Goal: Task Accomplishment & Management: Complete application form

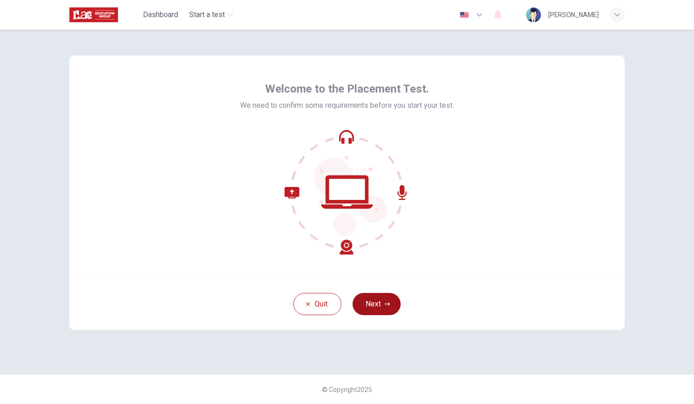
click at [381, 300] on button "Next" at bounding box center [377, 304] width 48 height 22
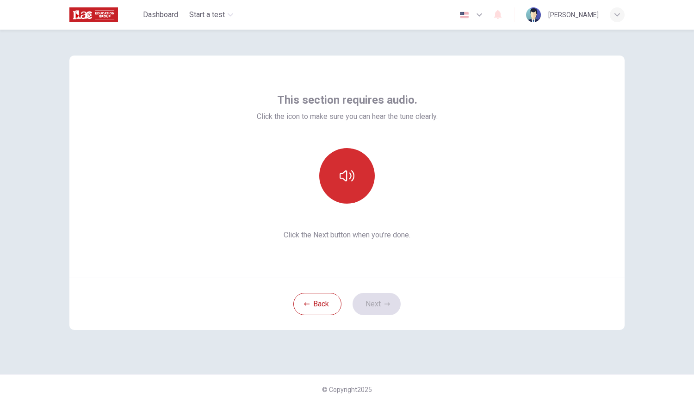
click at [345, 175] on icon "button" at bounding box center [347, 175] width 15 height 15
click at [377, 304] on button "Next" at bounding box center [377, 304] width 48 height 22
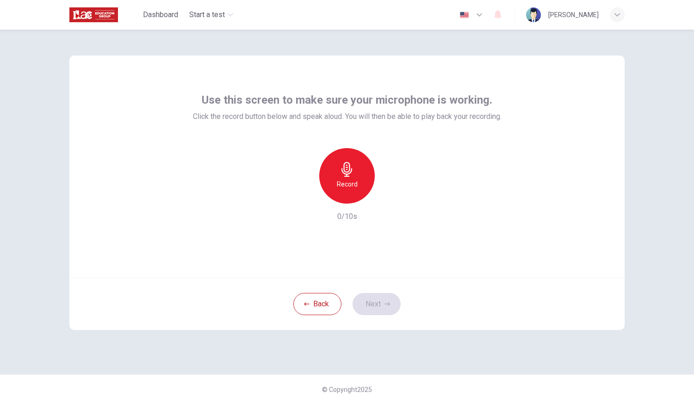
click at [352, 172] on icon "button" at bounding box center [347, 169] width 15 height 15
click at [351, 171] on icon "button" at bounding box center [347, 169] width 11 height 15
click at [391, 195] on icon "button" at bounding box center [390, 196] width 4 height 6
click at [381, 299] on button "Next" at bounding box center [377, 304] width 48 height 22
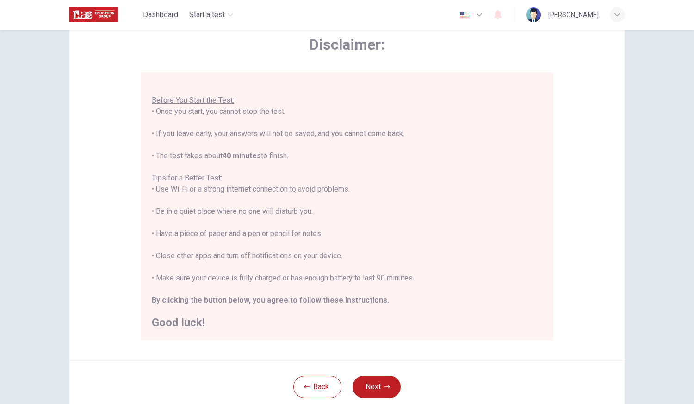
scroll to position [93, 0]
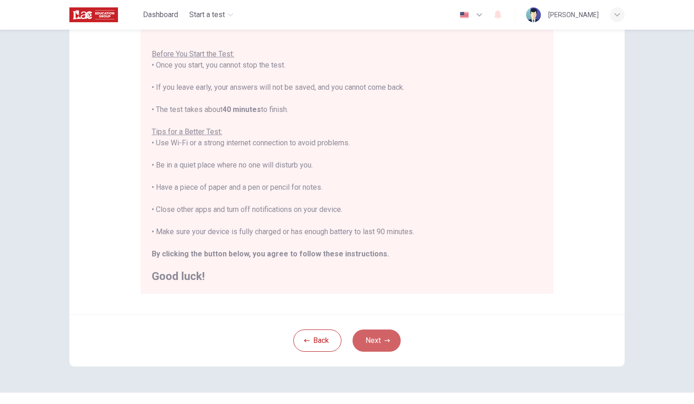
click at [369, 339] on button "Next" at bounding box center [377, 341] width 48 height 22
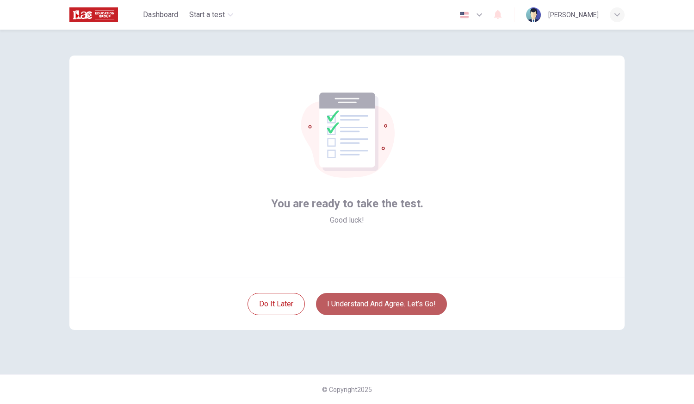
click at [386, 303] on button "I understand and agree. Let’s go!" at bounding box center [381, 304] width 131 height 22
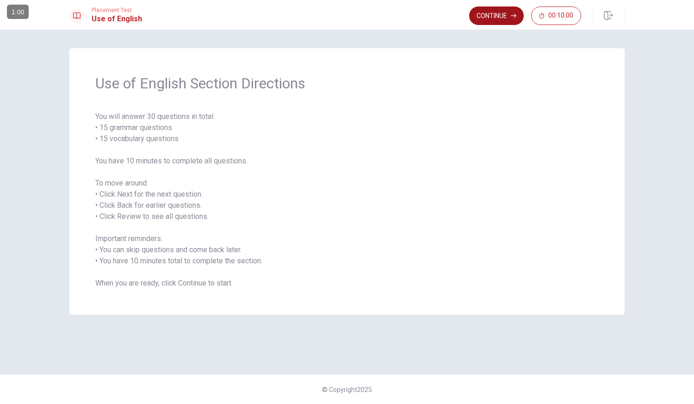
click at [493, 13] on button "Continue" at bounding box center [496, 15] width 55 height 19
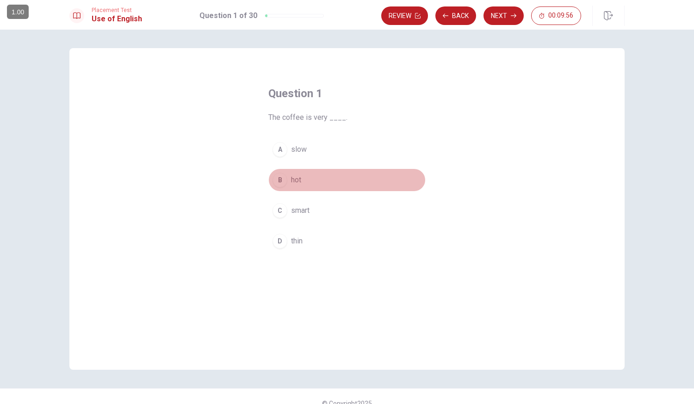
click at [278, 178] on div "B" at bounding box center [280, 180] width 15 height 15
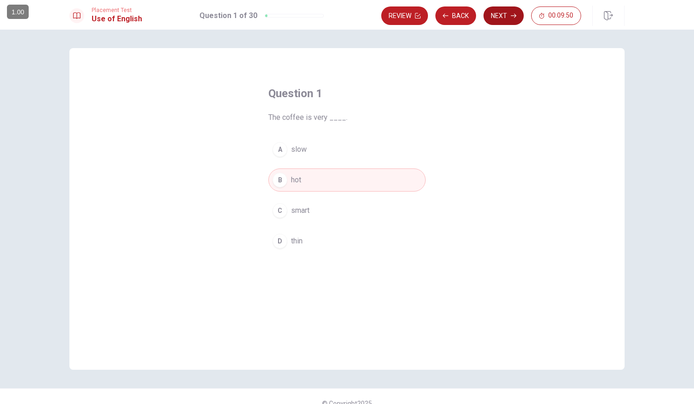
click at [500, 17] on button "Next" at bounding box center [504, 15] width 40 height 19
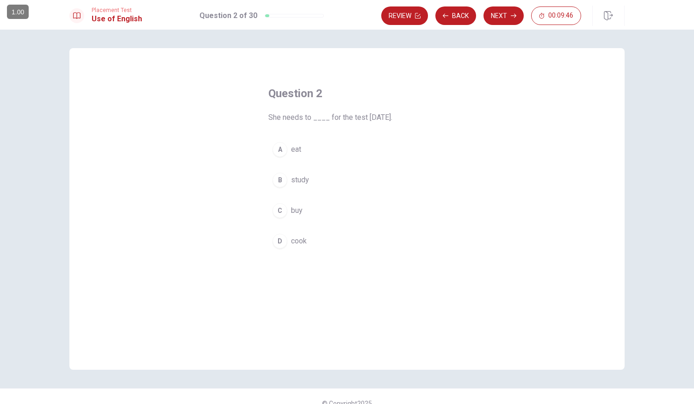
click at [279, 178] on div "B" at bounding box center [280, 180] width 15 height 15
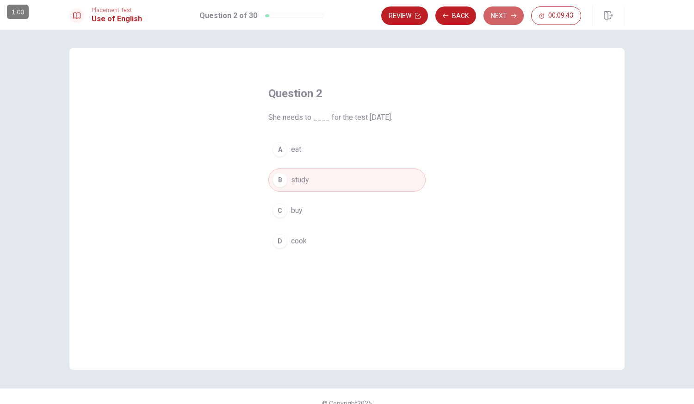
click at [502, 12] on button "Next" at bounding box center [504, 15] width 40 height 19
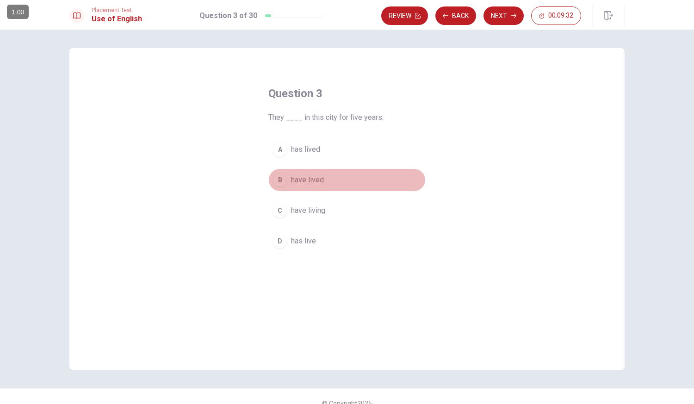
click at [276, 178] on div "B" at bounding box center [280, 180] width 15 height 15
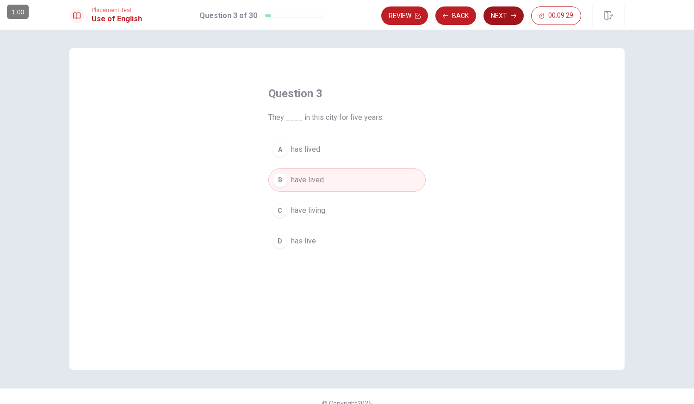
click at [505, 15] on button "Next" at bounding box center [504, 15] width 40 height 19
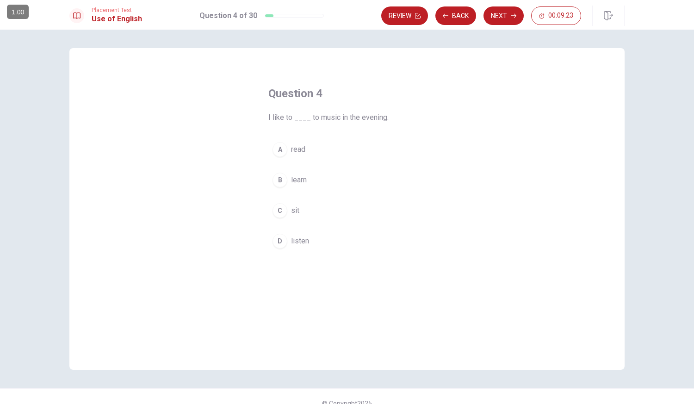
click at [279, 236] on div "D" at bounding box center [280, 241] width 15 height 15
click at [499, 11] on button "Next" at bounding box center [504, 15] width 40 height 19
click at [278, 176] on div "B" at bounding box center [280, 180] width 15 height 15
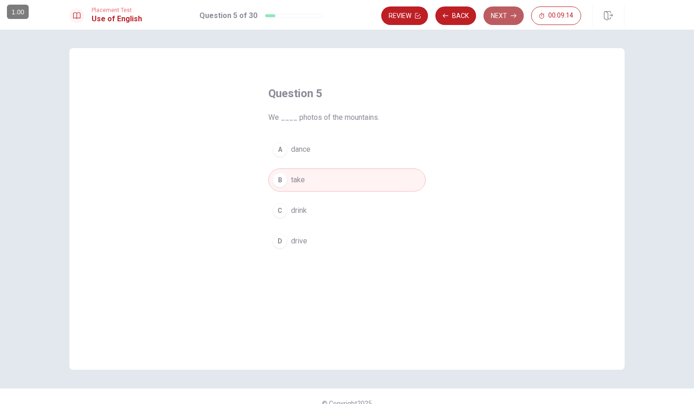
click at [500, 17] on button "Next" at bounding box center [504, 15] width 40 height 19
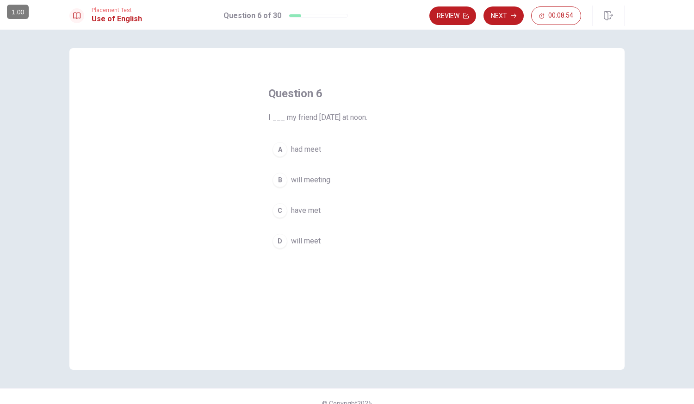
click at [276, 238] on div "D" at bounding box center [280, 241] width 15 height 15
click at [505, 15] on button "Next" at bounding box center [504, 15] width 40 height 19
click at [278, 239] on div "D" at bounding box center [280, 241] width 15 height 15
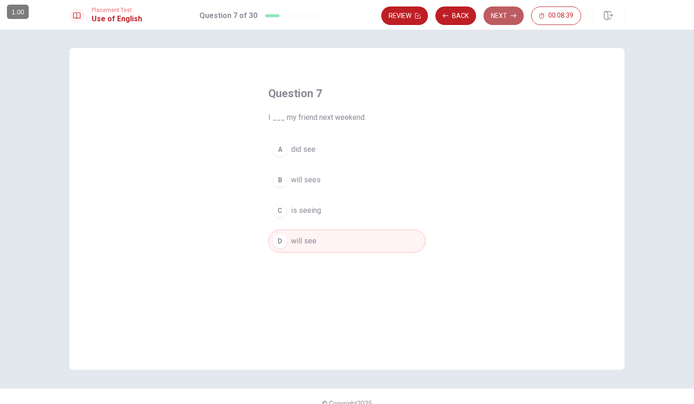
click at [499, 16] on button "Next" at bounding box center [504, 15] width 40 height 19
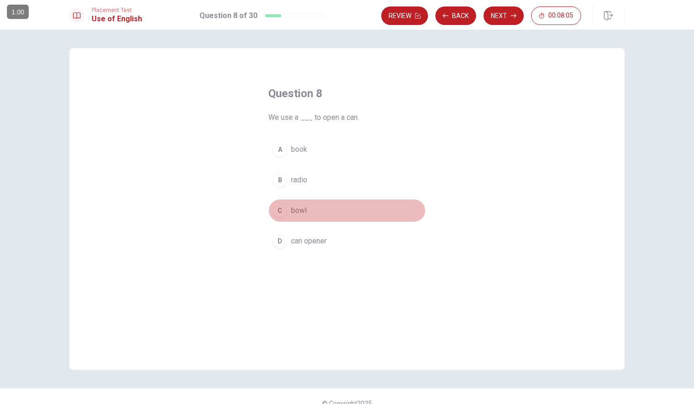
click at [276, 208] on div "C" at bounding box center [280, 210] width 15 height 15
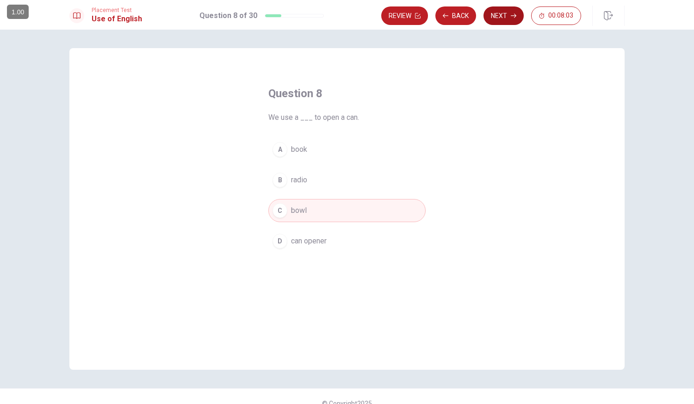
click at [498, 9] on button "Next" at bounding box center [504, 15] width 40 height 19
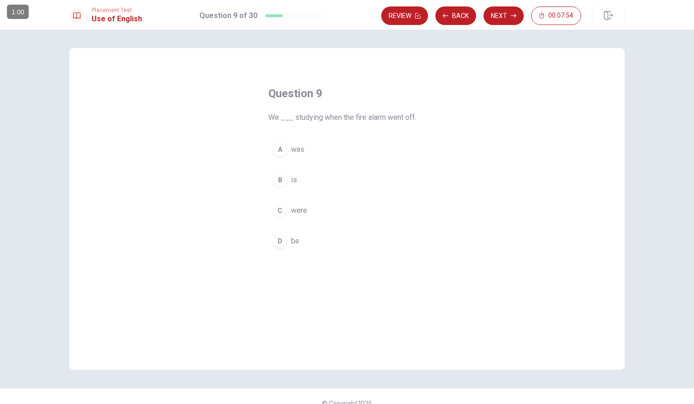
click at [277, 206] on div "C" at bounding box center [280, 210] width 15 height 15
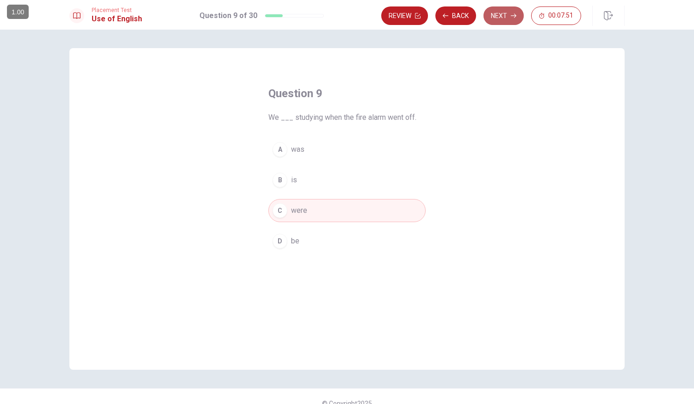
click at [499, 12] on button "Next" at bounding box center [504, 15] width 40 height 19
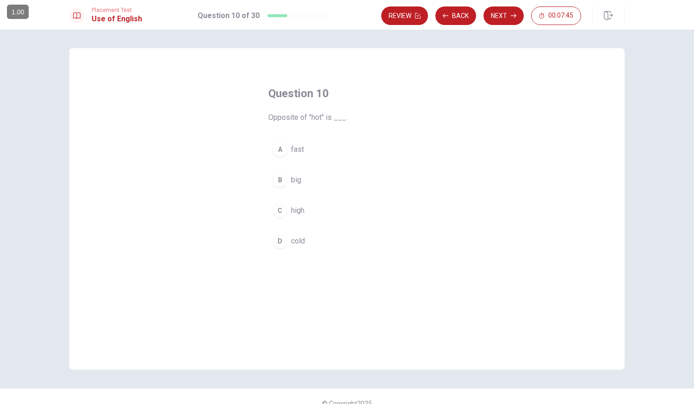
click at [277, 239] on div "D" at bounding box center [280, 241] width 15 height 15
click at [499, 16] on button "Next" at bounding box center [504, 15] width 40 height 19
click at [279, 211] on div "C" at bounding box center [280, 210] width 15 height 15
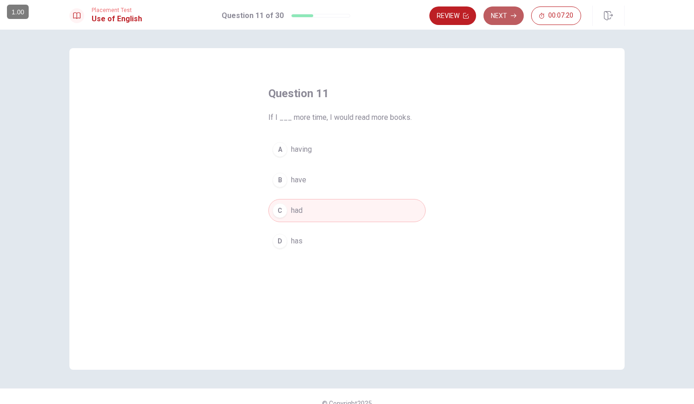
click at [498, 13] on button "Next" at bounding box center [504, 15] width 40 height 19
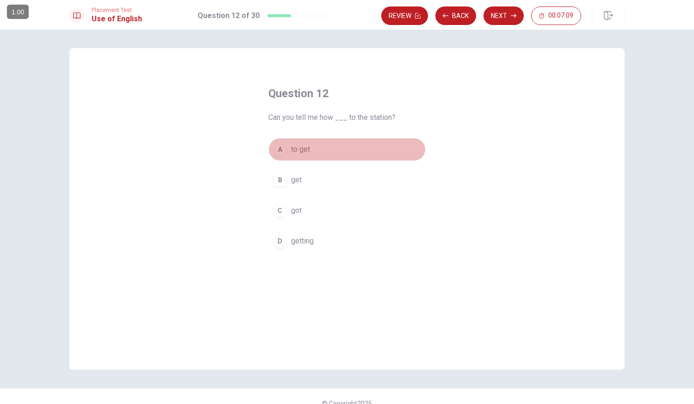
click at [277, 148] on div "A" at bounding box center [280, 149] width 15 height 15
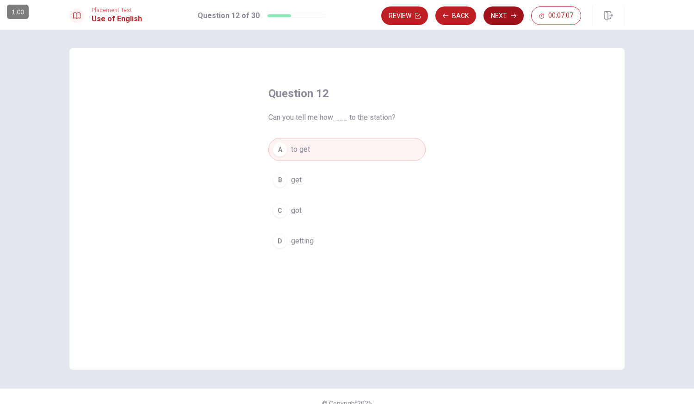
click at [497, 13] on button "Next" at bounding box center [504, 15] width 40 height 19
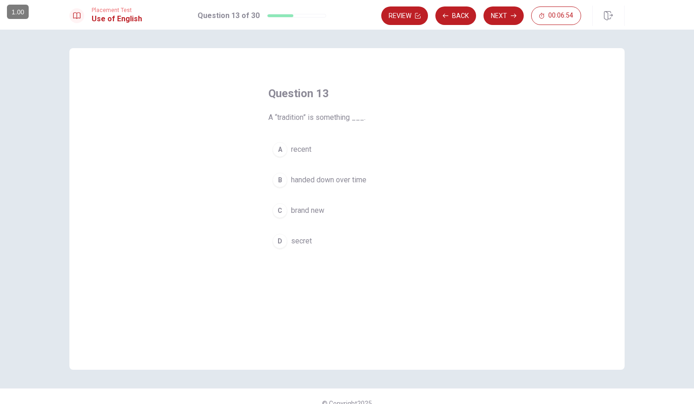
click at [276, 177] on div "B" at bounding box center [280, 180] width 15 height 15
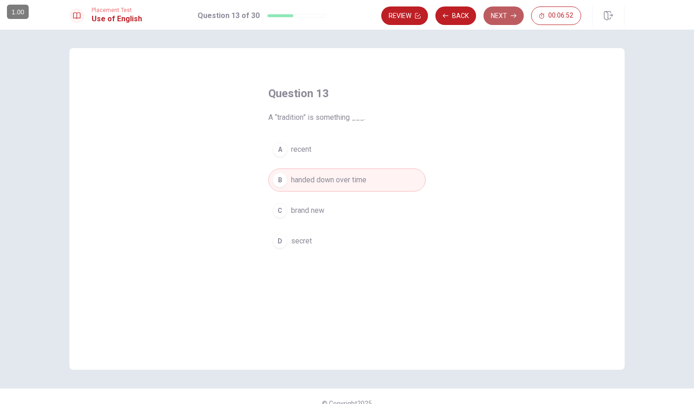
click at [494, 12] on button "Next" at bounding box center [504, 15] width 40 height 19
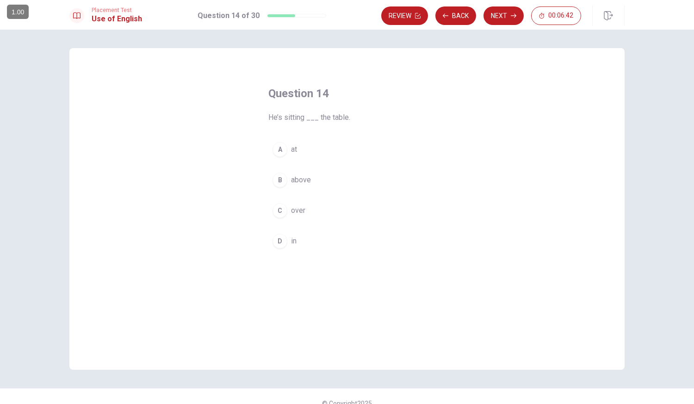
click at [277, 208] on div "C" at bounding box center [280, 210] width 15 height 15
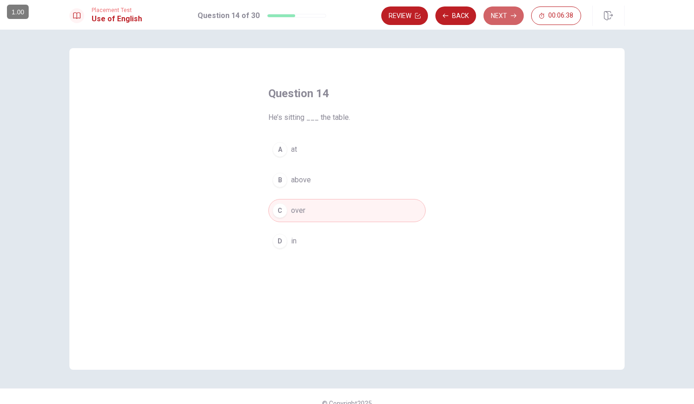
click at [501, 13] on button "Next" at bounding box center [504, 15] width 40 height 19
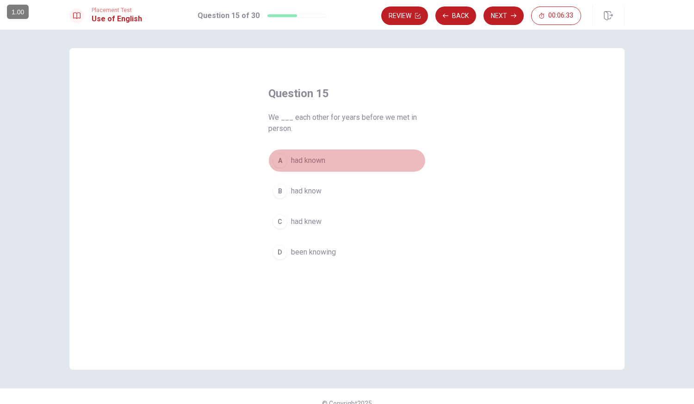
click at [274, 157] on div "A" at bounding box center [280, 160] width 15 height 15
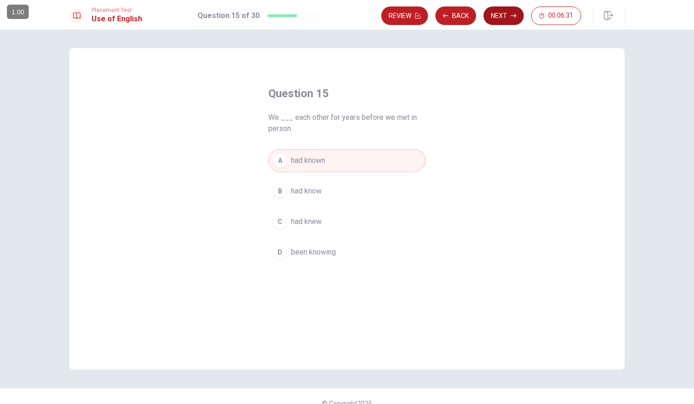
click at [495, 16] on button "Next" at bounding box center [504, 15] width 40 height 19
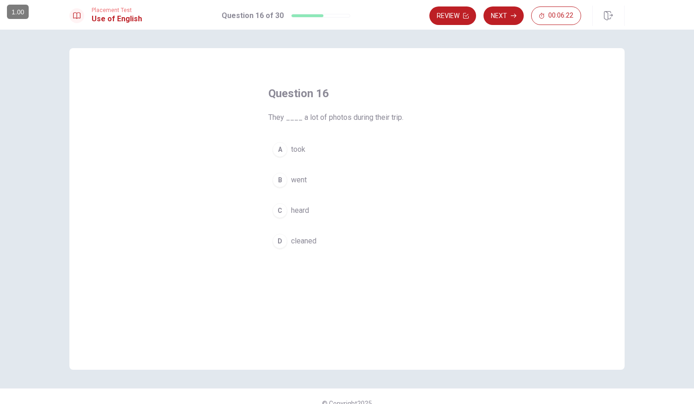
click at [276, 149] on div "A" at bounding box center [280, 149] width 15 height 15
click at [496, 12] on button "Next" at bounding box center [504, 15] width 40 height 19
click at [276, 148] on div "A" at bounding box center [280, 149] width 15 height 15
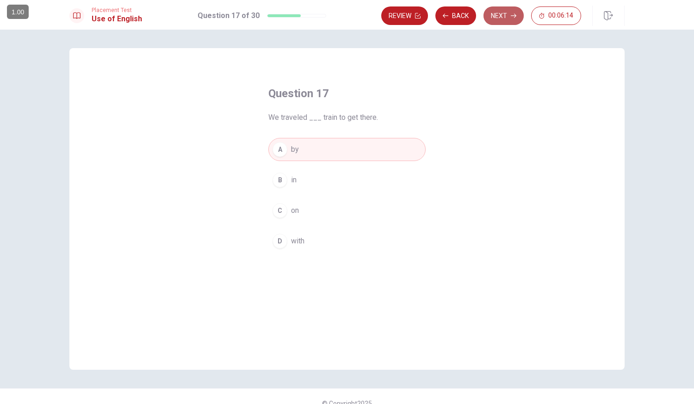
click at [497, 14] on button "Next" at bounding box center [504, 15] width 40 height 19
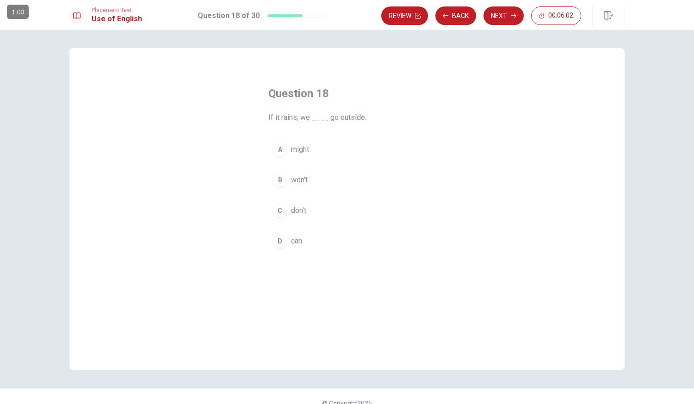
click at [277, 180] on div "B" at bounding box center [280, 180] width 15 height 15
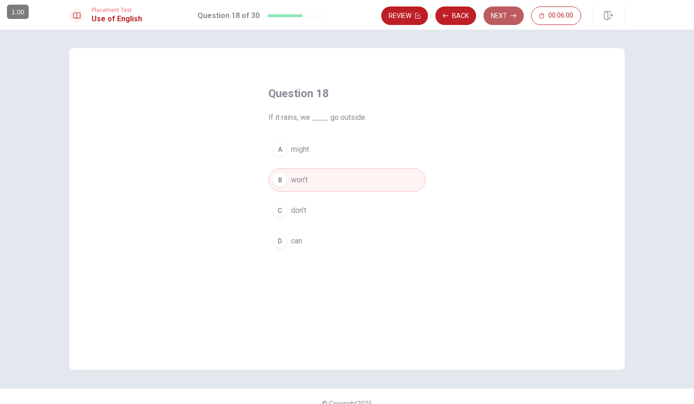
click at [495, 15] on button "Next" at bounding box center [504, 15] width 40 height 19
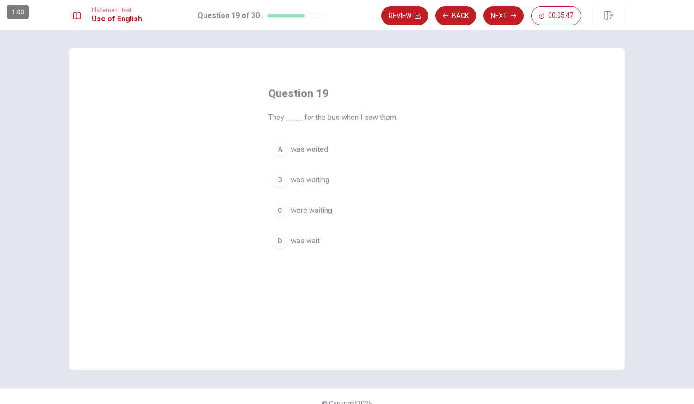
click at [273, 207] on div "C" at bounding box center [280, 210] width 15 height 15
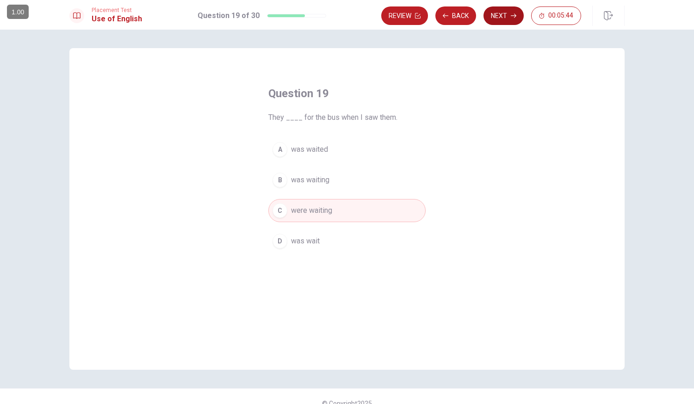
click at [498, 13] on button "Next" at bounding box center [504, 15] width 40 height 19
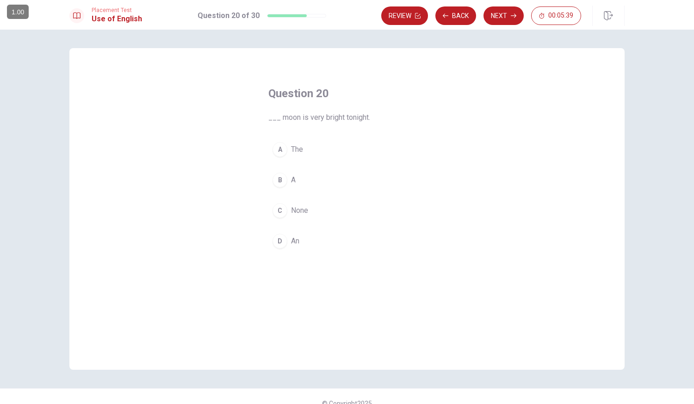
click at [278, 149] on div "A" at bounding box center [280, 149] width 15 height 15
click at [497, 16] on button "Next" at bounding box center [504, 15] width 40 height 19
click at [278, 239] on div "D" at bounding box center [280, 241] width 15 height 15
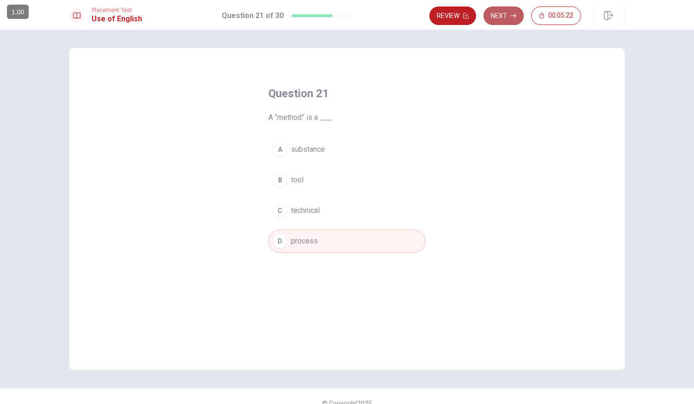
click at [503, 11] on button "Next" at bounding box center [504, 15] width 40 height 19
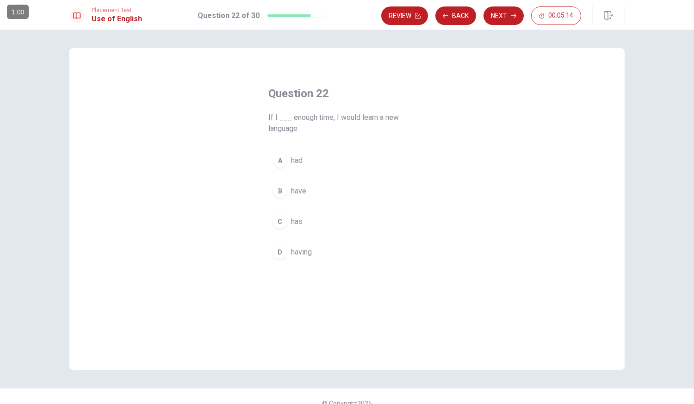
click at [278, 159] on div "A" at bounding box center [280, 160] width 15 height 15
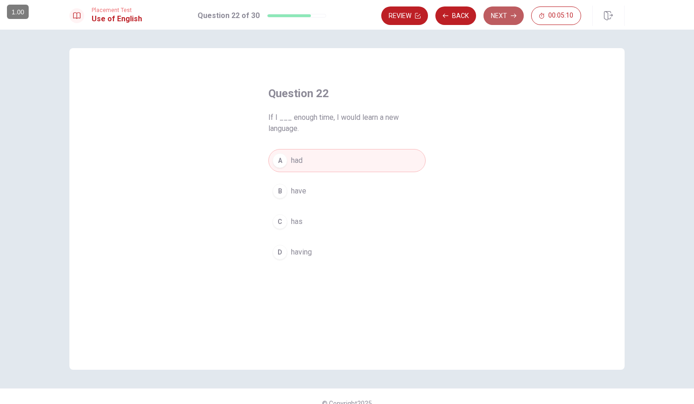
click at [499, 13] on button "Next" at bounding box center [504, 15] width 40 height 19
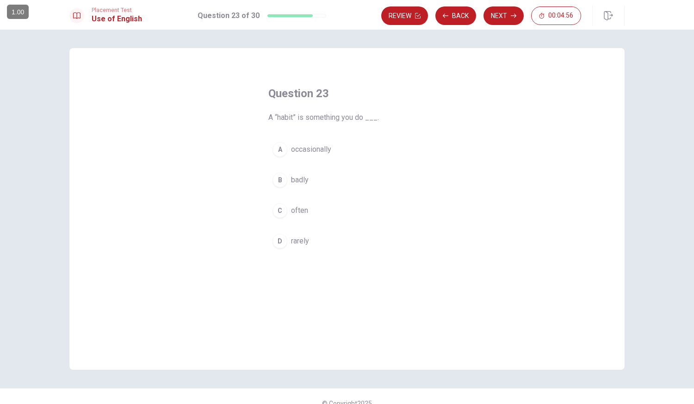
click at [279, 150] on div "A" at bounding box center [280, 149] width 15 height 15
click at [494, 14] on button "Next" at bounding box center [504, 15] width 40 height 19
click at [277, 241] on div "D" at bounding box center [280, 241] width 15 height 15
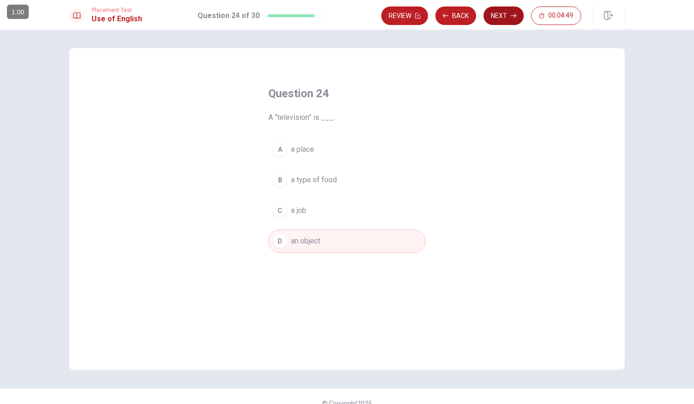
click at [501, 12] on button "Next" at bounding box center [504, 15] width 40 height 19
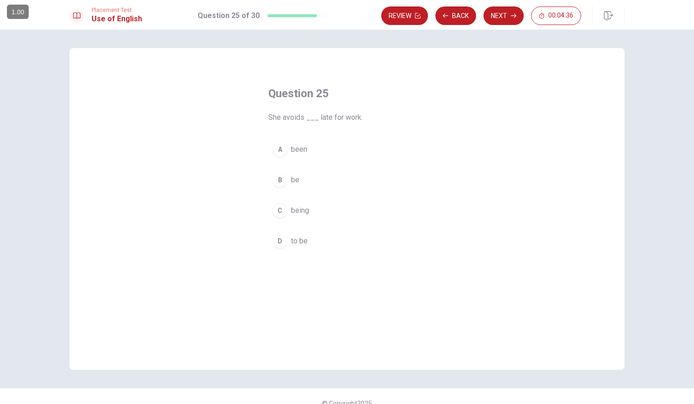
click at [275, 208] on div "C" at bounding box center [280, 210] width 15 height 15
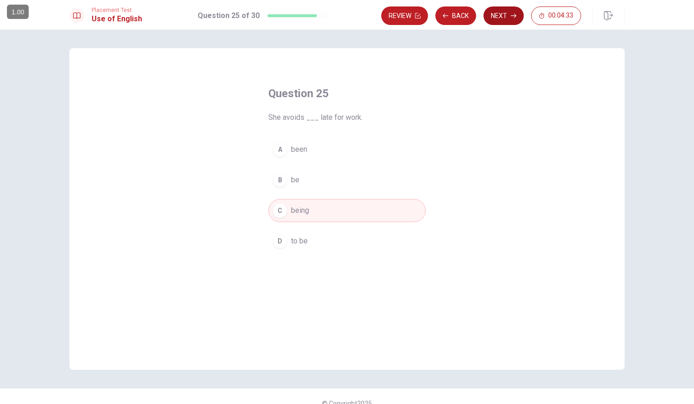
click at [501, 13] on button "Next" at bounding box center [504, 15] width 40 height 19
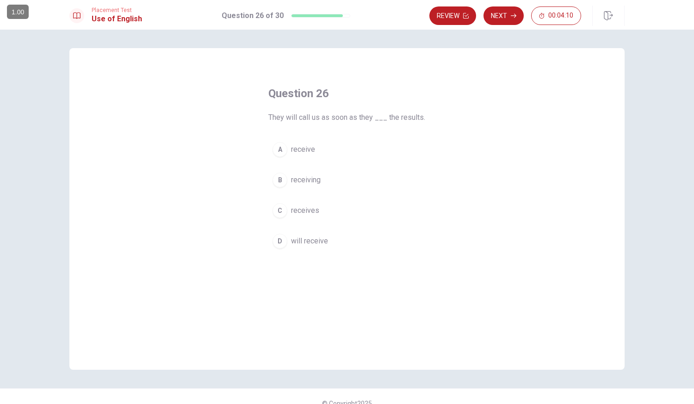
click at [278, 147] on div "A" at bounding box center [280, 149] width 15 height 15
click at [503, 13] on button "Next" at bounding box center [504, 15] width 40 height 19
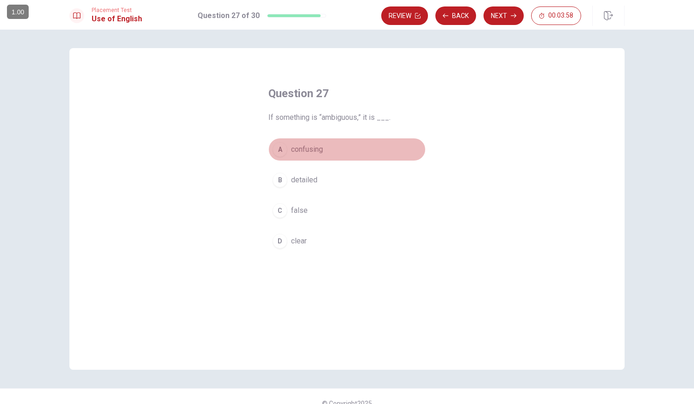
click at [277, 145] on div "A" at bounding box center [280, 149] width 15 height 15
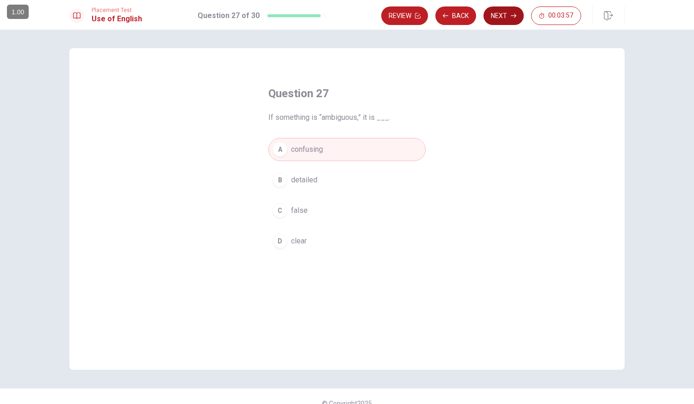
click at [496, 13] on button "Next" at bounding box center [504, 15] width 40 height 19
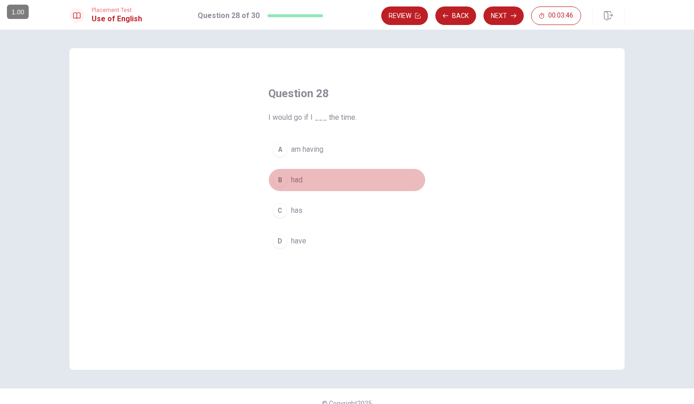
click at [275, 180] on div "B" at bounding box center [280, 180] width 15 height 15
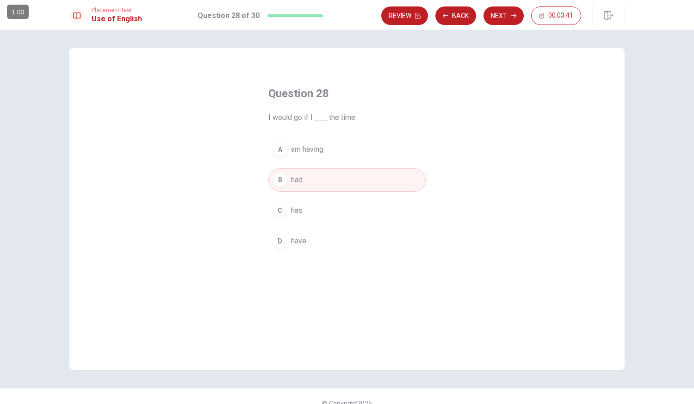
click at [280, 242] on div "D" at bounding box center [280, 241] width 15 height 15
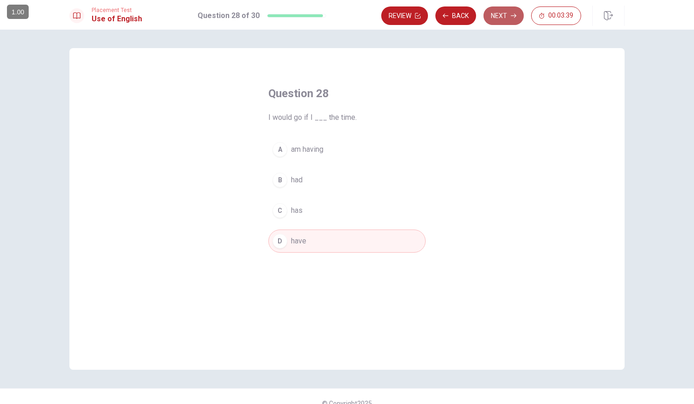
click at [496, 15] on button "Next" at bounding box center [504, 15] width 40 height 19
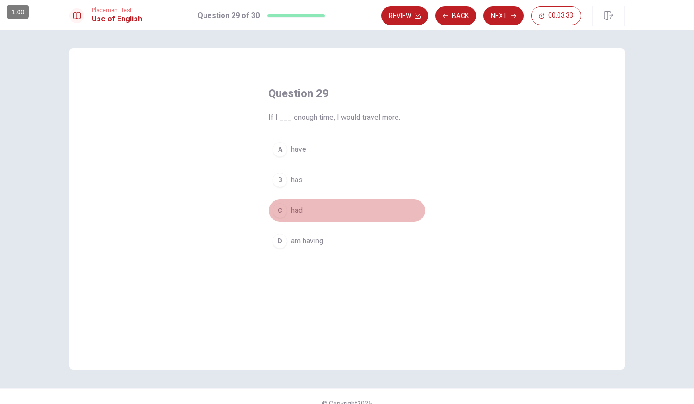
click at [275, 210] on div "C" at bounding box center [280, 210] width 15 height 15
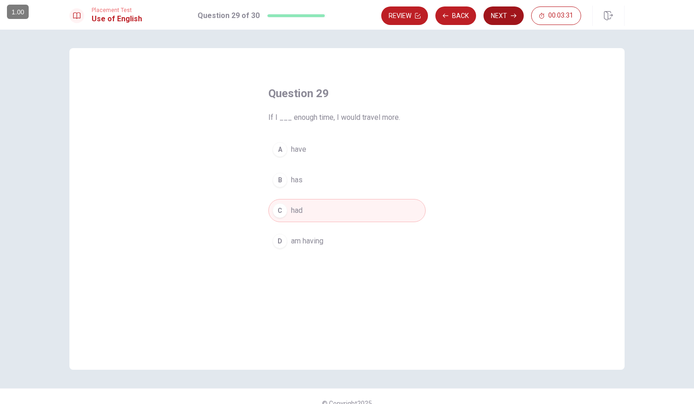
click at [497, 14] on button "Next" at bounding box center [504, 15] width 40 height 19
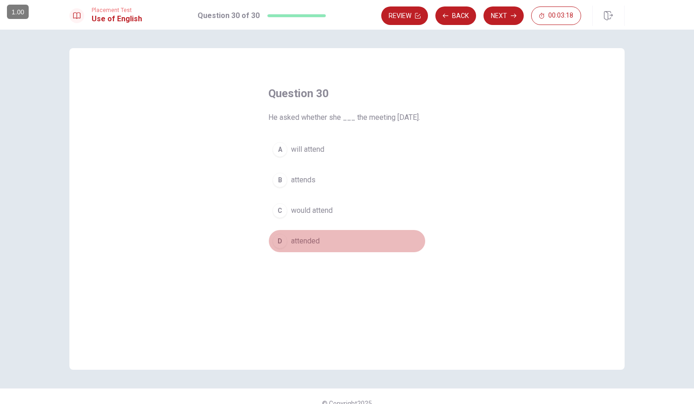
click at [277, 249] on div "D" at bounding box center [280, 241] width 15 height 15
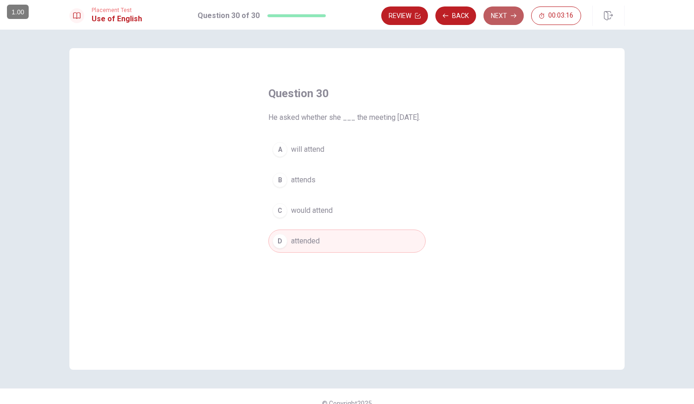
click at [498, 15] on button "Next" at bounding box center [504, 15] width 40 height 19
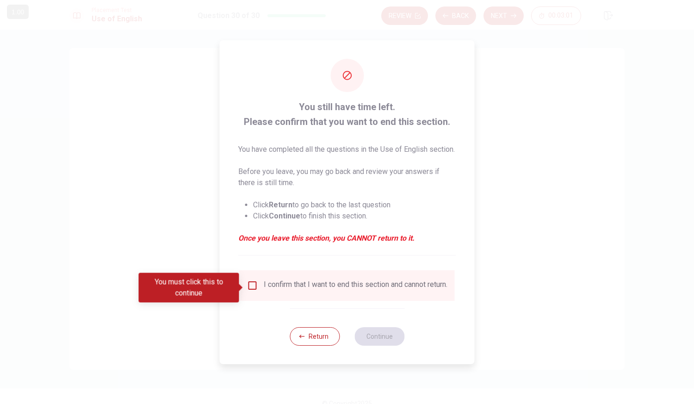
click at [251, 287] on input "You must click this to continue" at bounding box center [252, 285] width 11 height 11
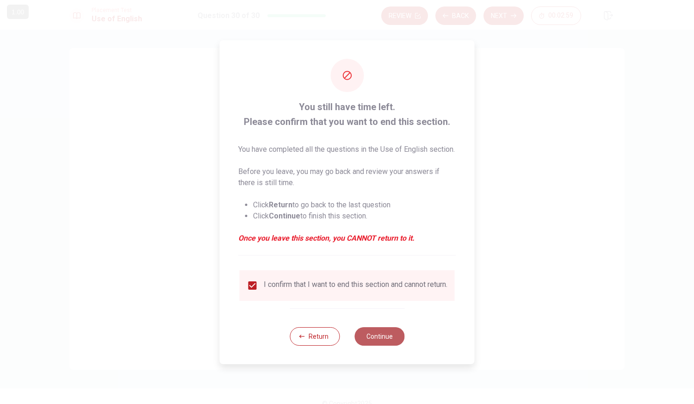
click at [383, 342] on button "Continue" at bounding box center [380, 336] width 50 height 19
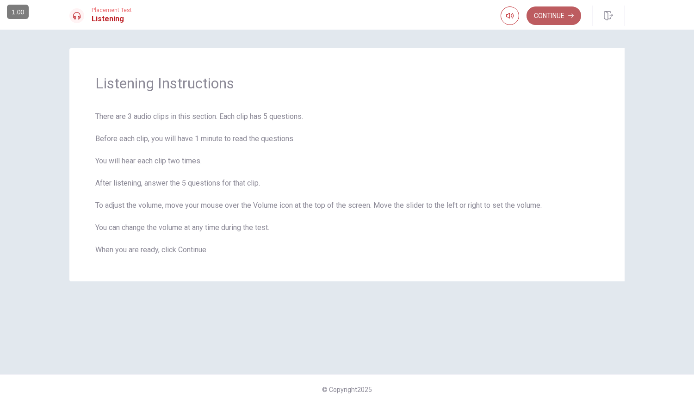
click at [549, 13] on button "Continue" at bounding box center [554, 15] width 55 height 19
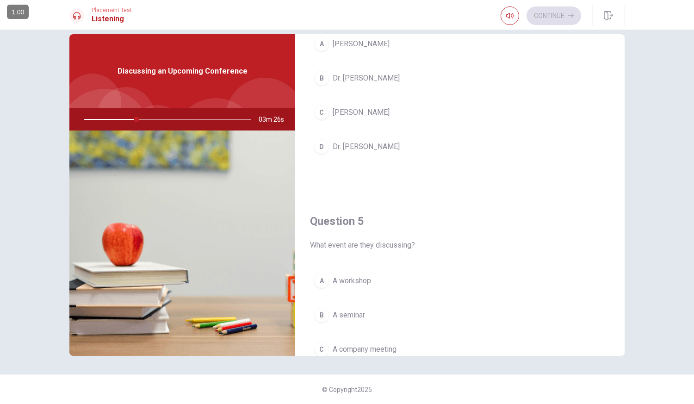
scroll to position [863, 0]
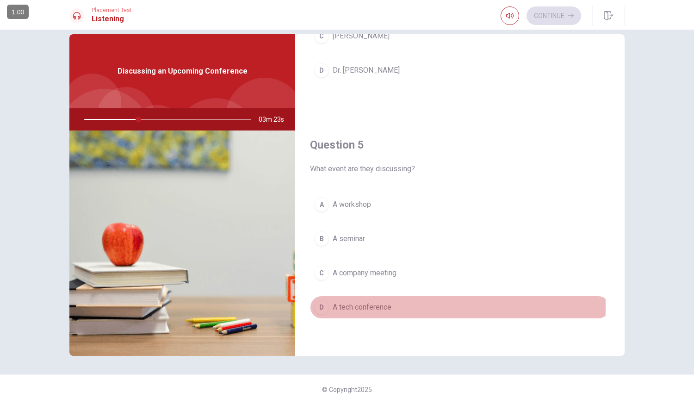
click at [316, 307] on div "D" at bounding box center [321, 307] width 15 height 15
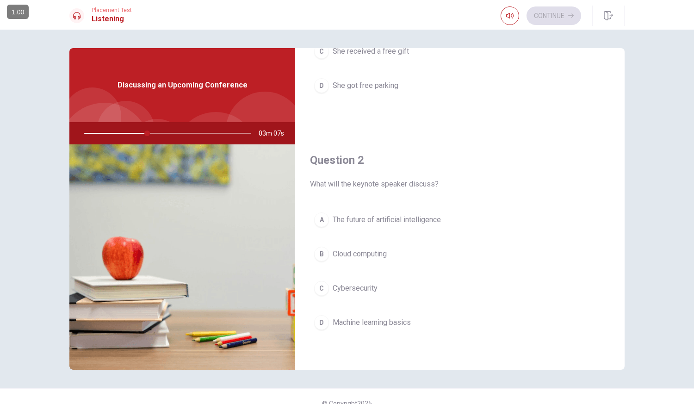
scroll to position [0, 0]
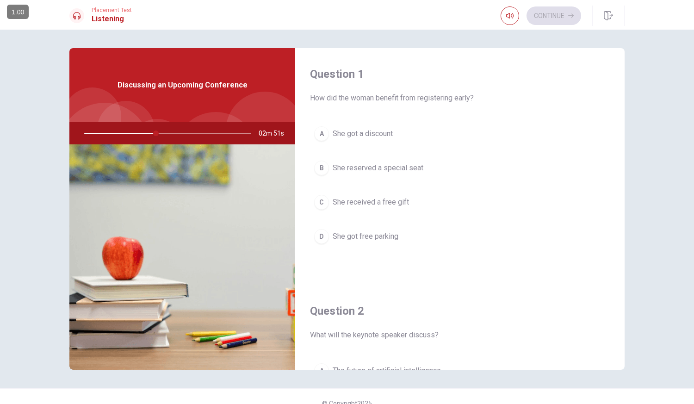
click at [315, 131] on div "A" at bounding box center [321, 133] width 15 height 15
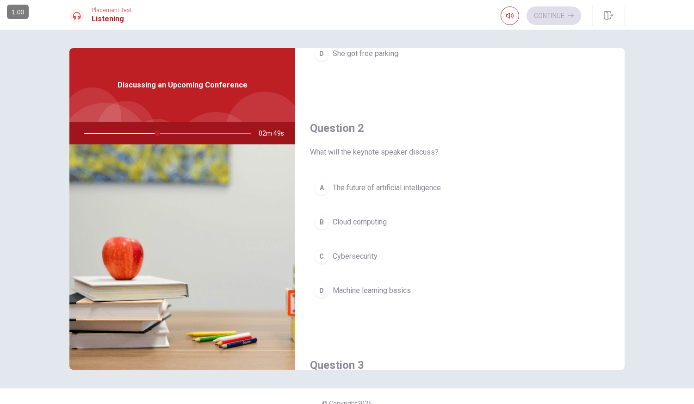
scroll to position [185, 0]
click at [321, 185] on div "A" at bounding box center [321, 185] width 15 height 15
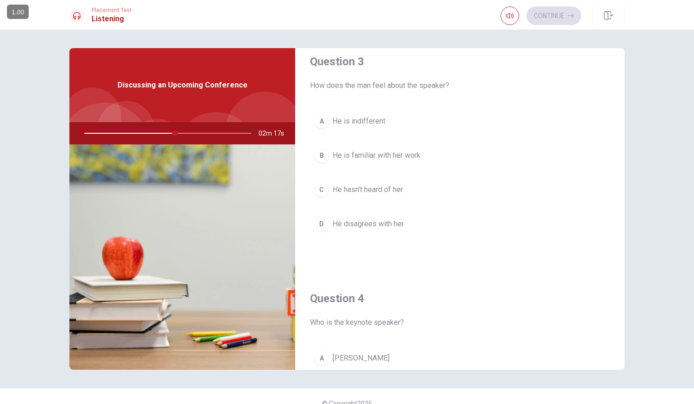
scroll to position [447, 0]
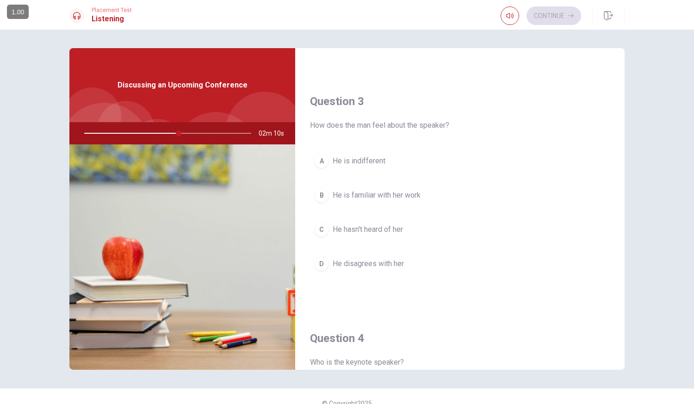
click at [318, 192] on div "B" at bounding box center [321, 195] width 15 height 15
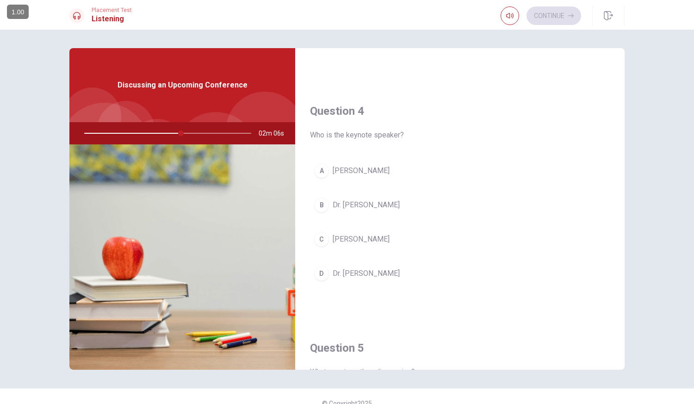
scroll to position [724, 0]
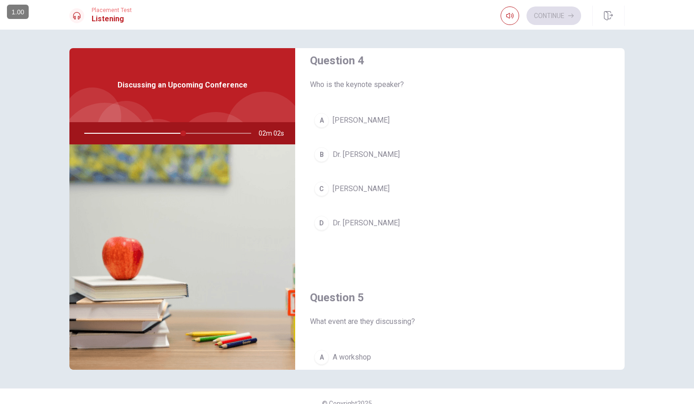
click at [318, 121] on div "A" at bounding box center [321, 120] width 15 height 15
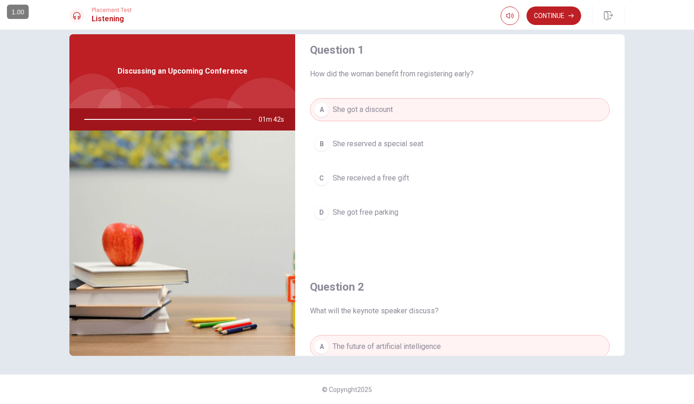
scroll to position [0, 0]
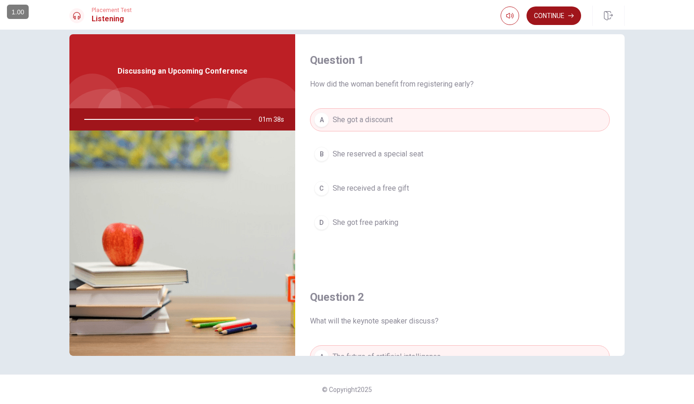
click at [549, 12] on button "Continue" at bounding box center [554, 15] width 55 height 19
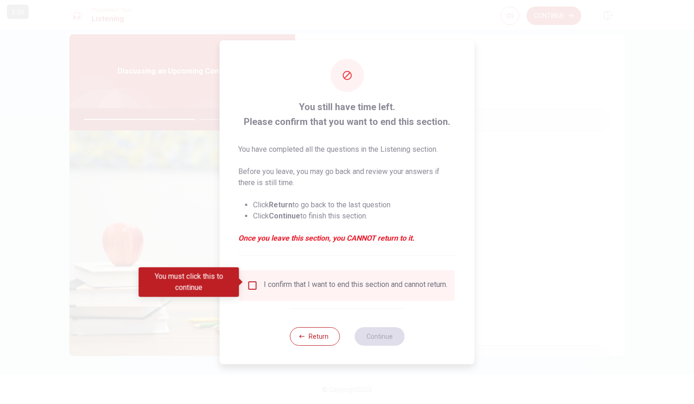
click at [250, 281] on input "You must click this to continue" at bounding box center [252, 285] width 11 height 11
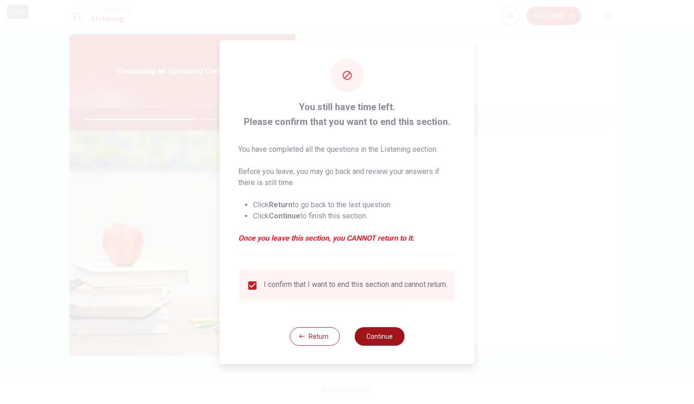
click at [381, 336] on button "Continue" at bounding box center [380, 336] width 50 height 19
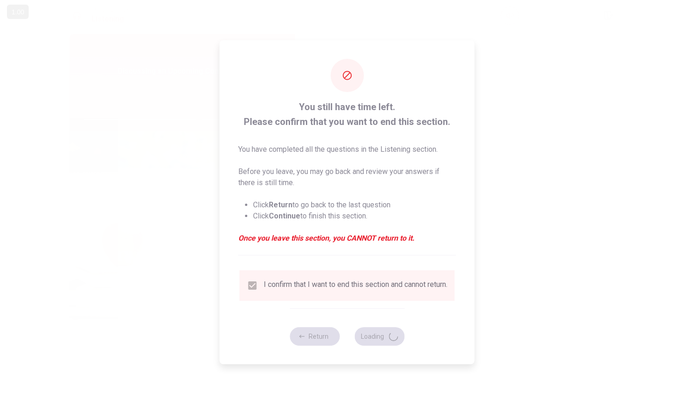
type input "69"
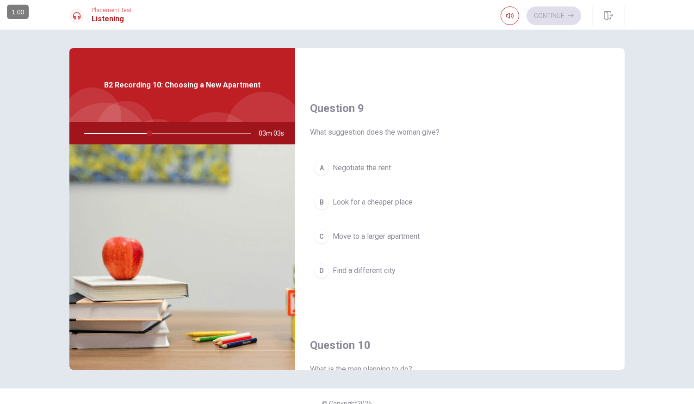
scroll to position [694, 0]
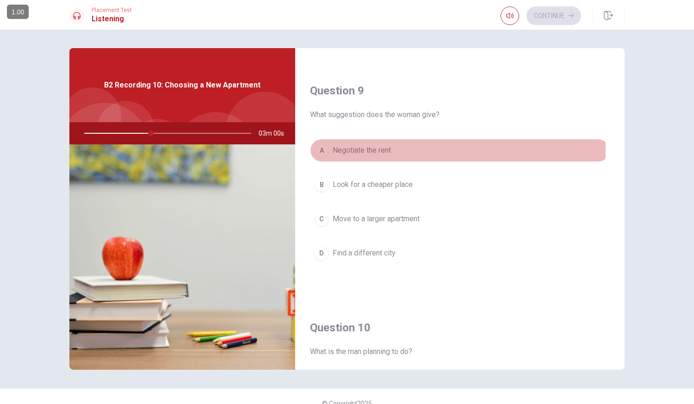
click at [322, 149] on div "A" at bounding box center [321, 150] width 15 height 15
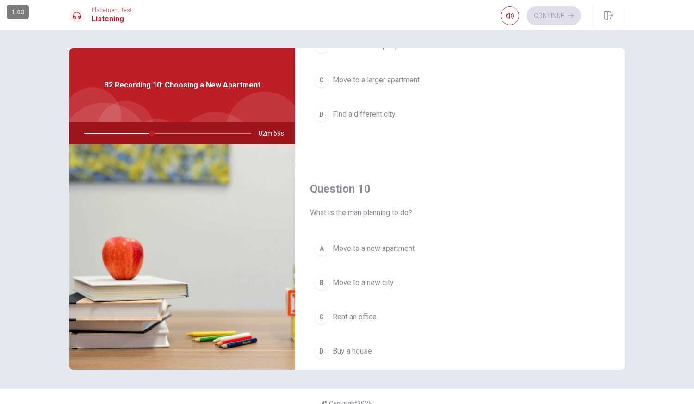
scroll to position [863, 0]
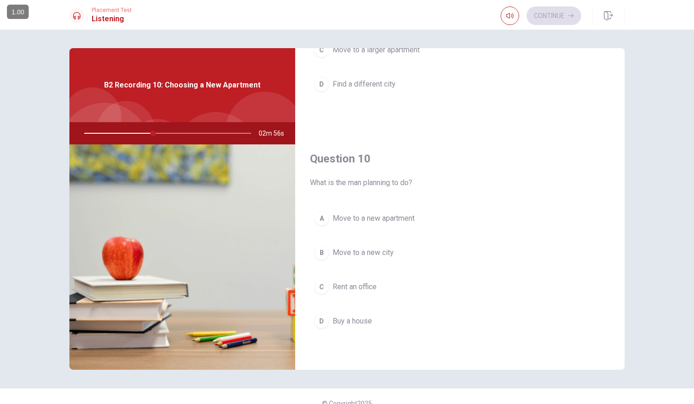
click at [320, 218] on div "A" at bounding box center [321, 218] width 15 height 15
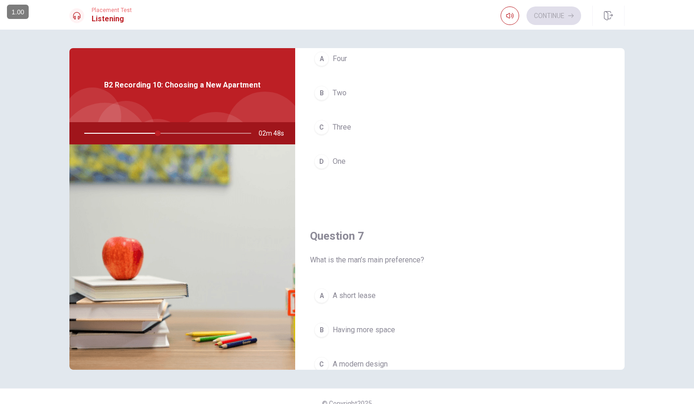
scroll to position [0, 0]
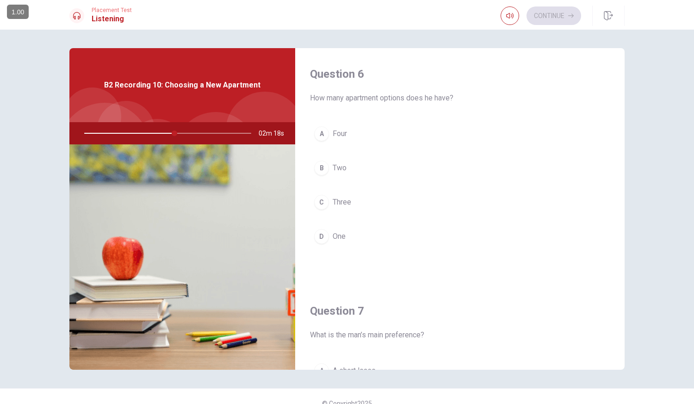
click at [321, 164] on div "B" at bounding box center [321, 168] width 15 height 15
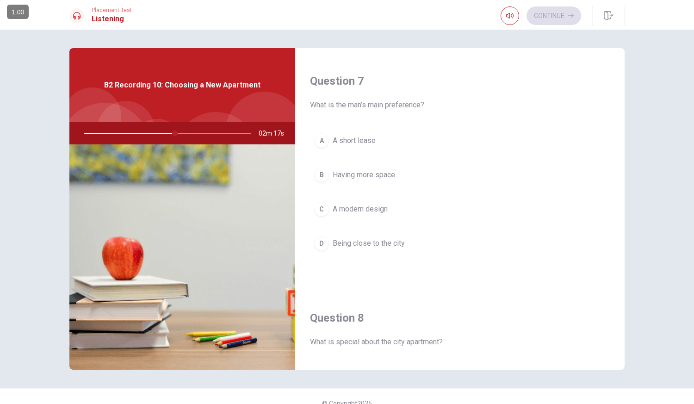
scroll to position [231, 0]
click at [321, 173] on div "B" at bounding box center [321, 173] width 15 height 15
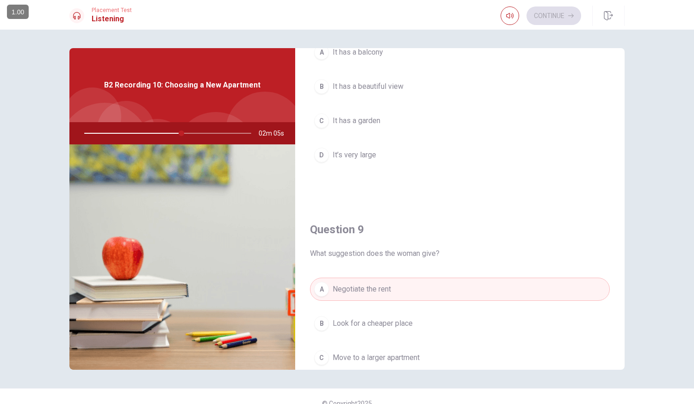
scroll to position [509, 0]
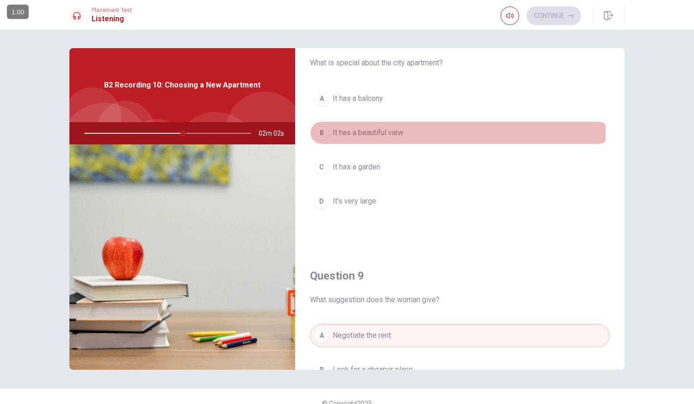
click at [320, 131] on div "B" at bounding box center [321, 132] width 15 height 15
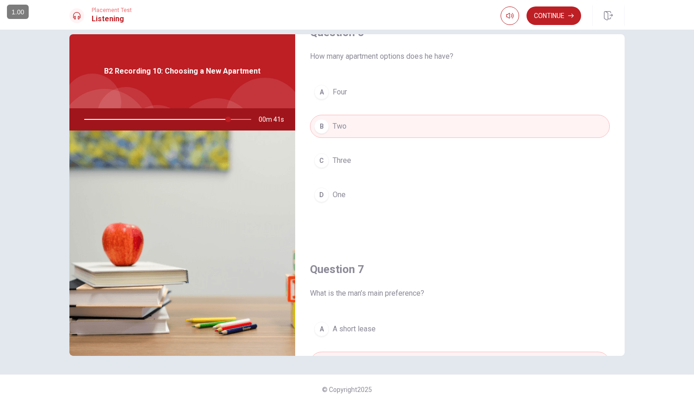
scroll to position [0, 0]
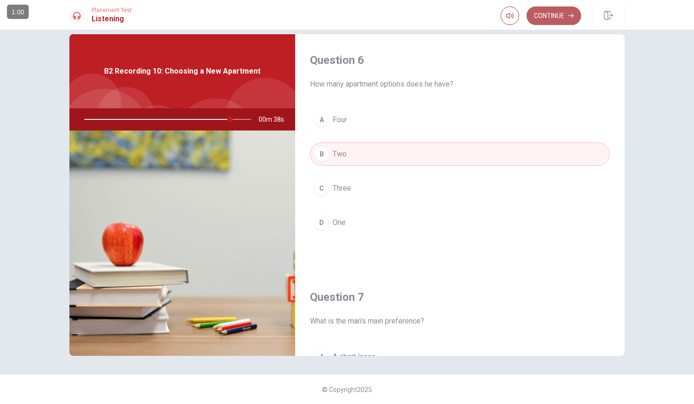
click at [552, 12] on button "Continue" at bounding box center [554, 15] width 55 height 19
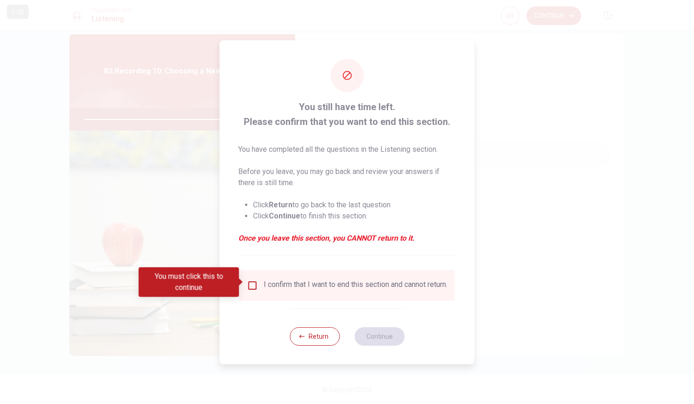
click at [251, 280] on input "You must click this to continue" at bounding box center [252, 285] width 11 height 11
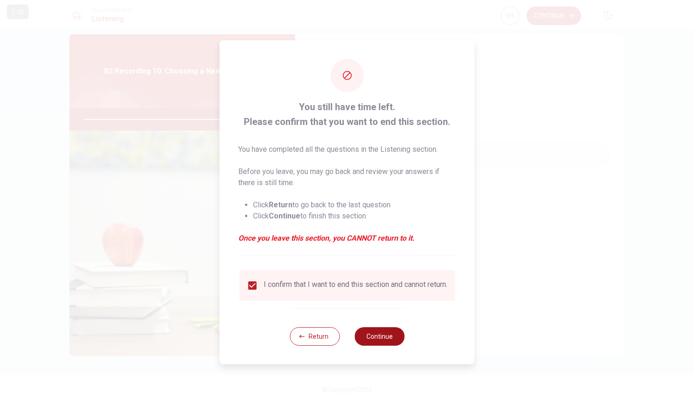
click at [384, 335] on button "Continue" at bounding box center [380, 336] width 50 height 19
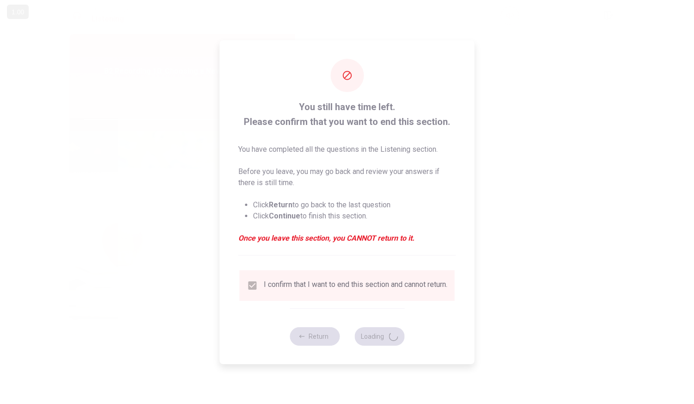
type input "89"
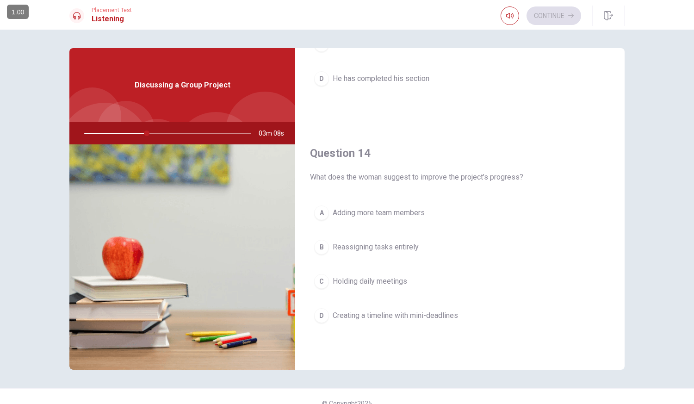
scroll to position [648, 0]
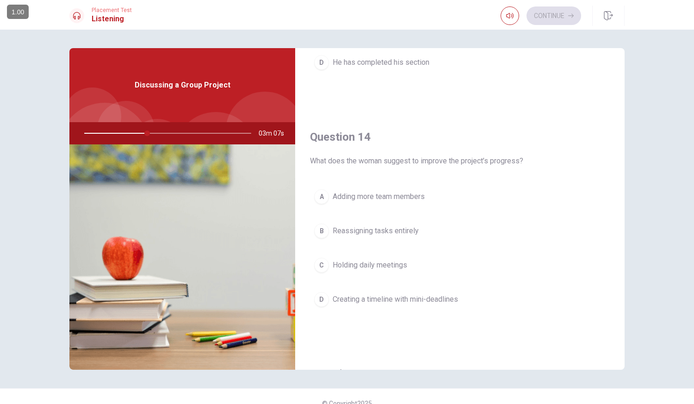
click at [319, 298] on div "D" at bounding box center [321, 299] width 15 height 15
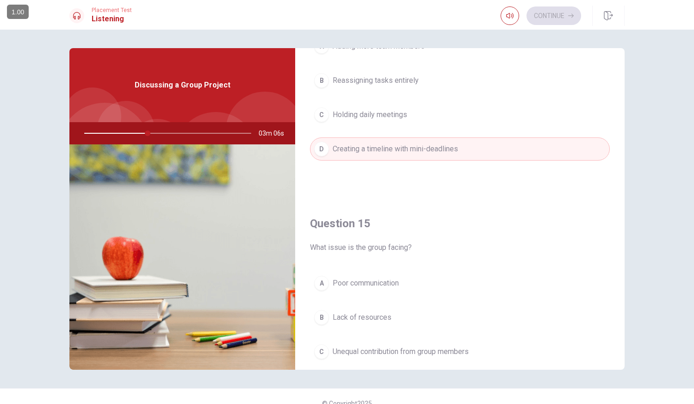
scroll to position [863, 0]
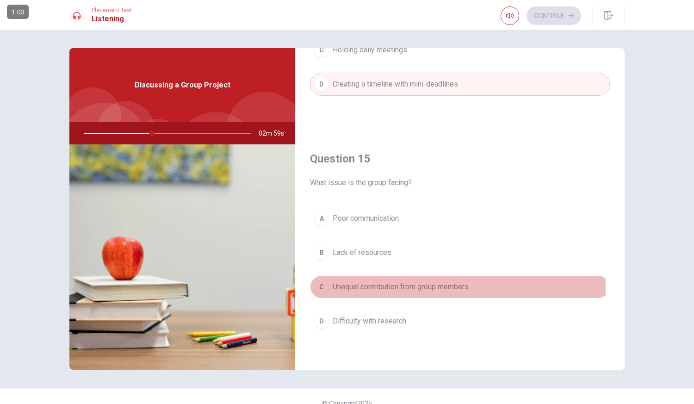
click at [321, 291] on div "C" at bounding box center [321, 287] width 15 height 15
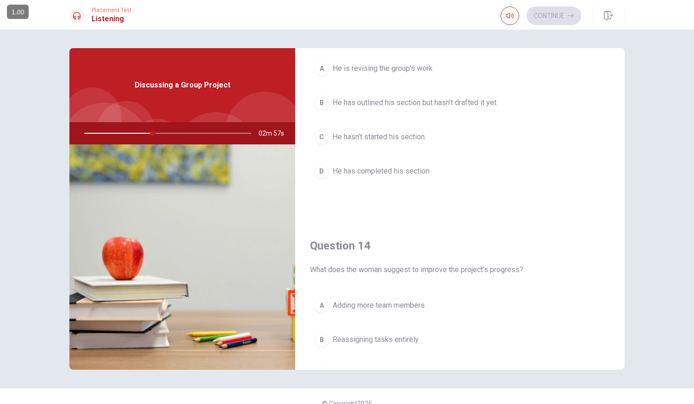
scroll to position [447, 0]
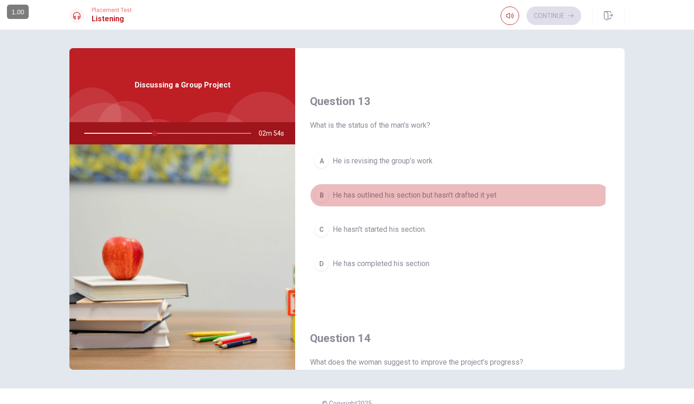
click at [322, 192] on div "B" at bounding box center [321, 195] width 15 height 15
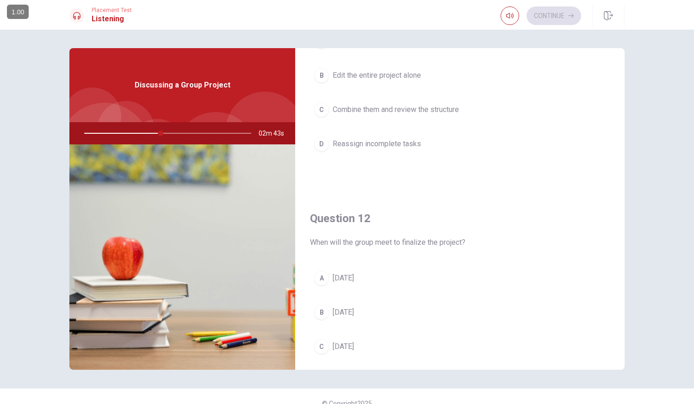
scroll to position [139, 0]
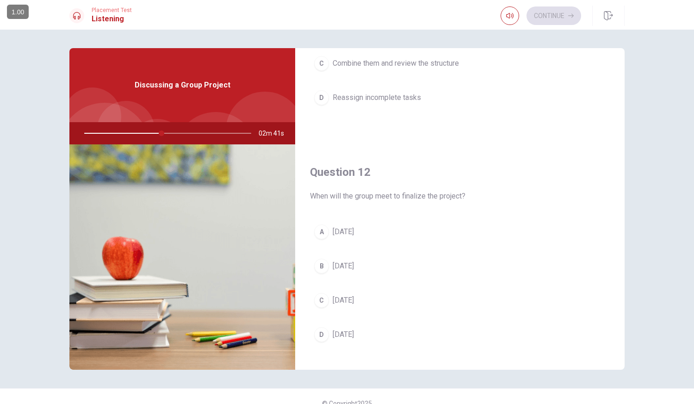
click at [321, 267] on div "B" at bounding box center [321, 266] width 15 height 15
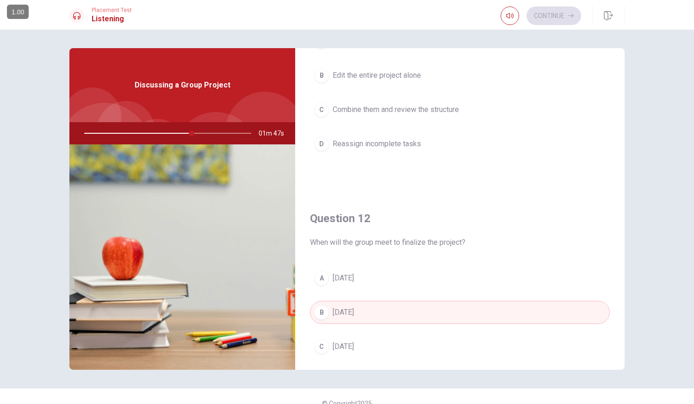
scroll to position [0, 0]
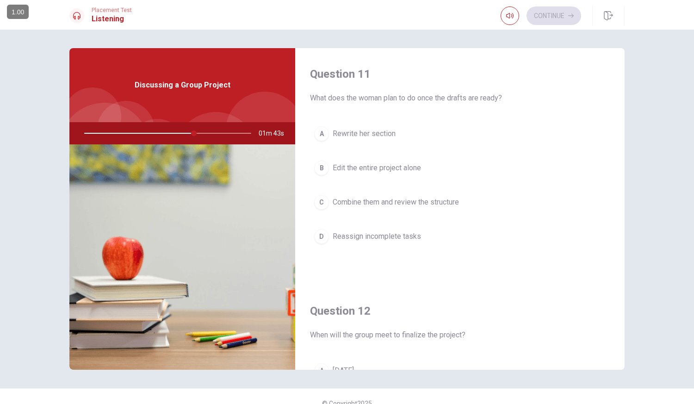
click at [323, 200] on div "C" at bounding box center [321, 202] width 15 height 15
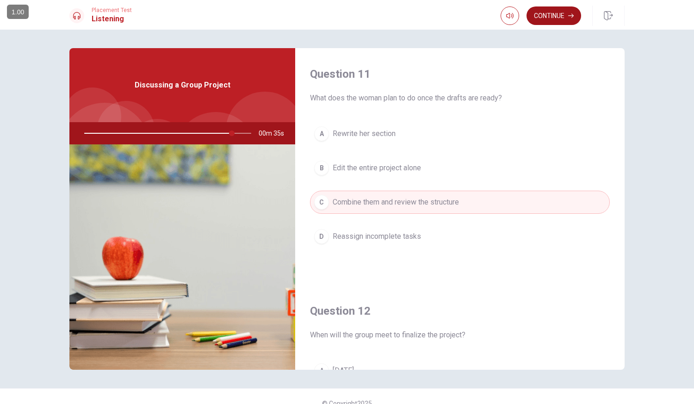
click at [551, 15] on button "Continue" at bounding box center [554, 15] width 55 height 19
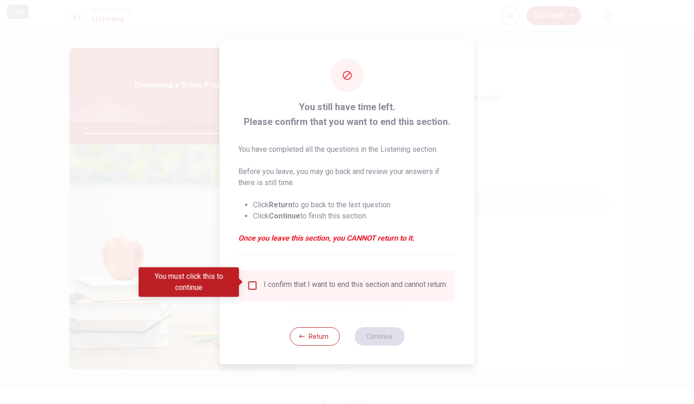
click at [249, 282] on input "You must click this to continue" at bounding box center [252, 285] width 11 height 11
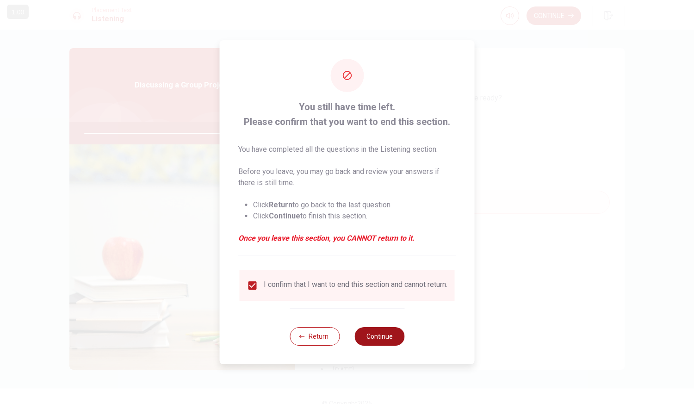
click at [386, 336] on button "Continue" at bounding box center [380, 336] width 50 height 19
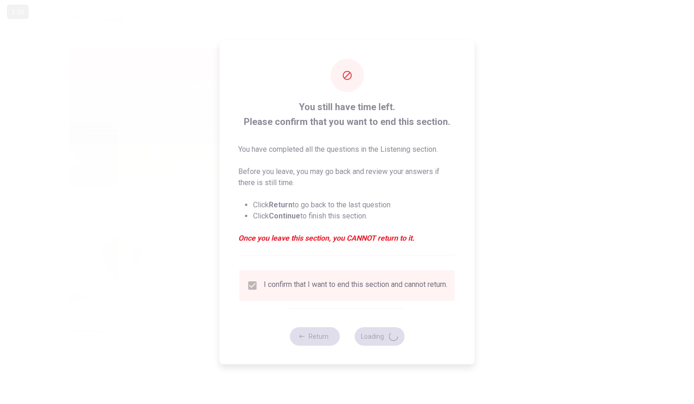
type input "90"
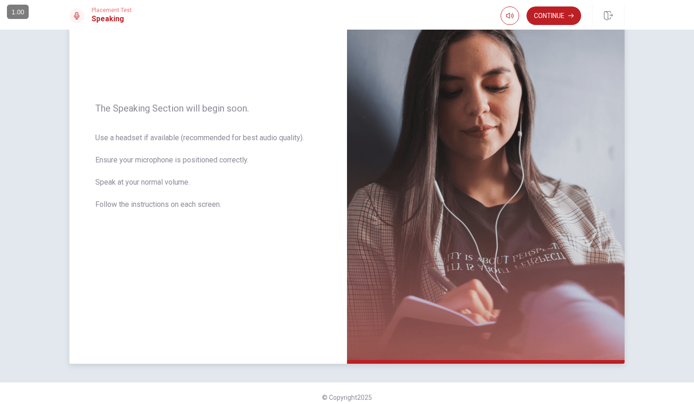
scroll to position [96, 0]
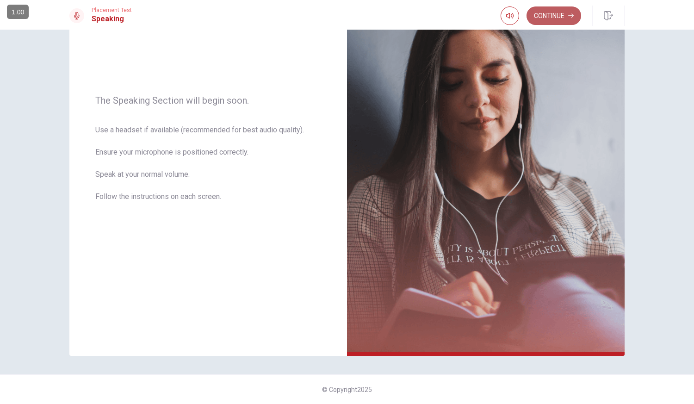
click at [553, 15] on button "Continue" at bounding box center [554, 15] width 55 height 19
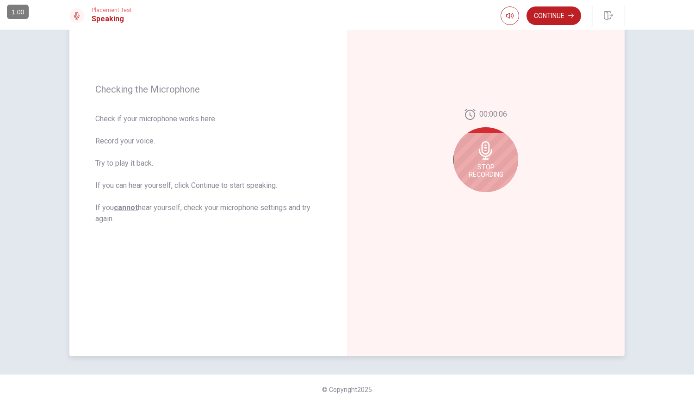
click at [480, 162] on div "Stop Recording" at bounding box center [486, 159] width 65 height 65
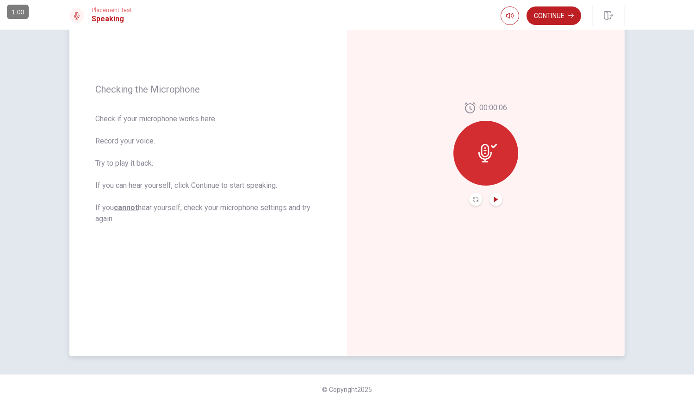
click at [493, 197] on icon "Play Audio" at bounding box center [496, 200] width 6 height 6
click at [473, 197] on icon "Record Again" at bounding box center [476, 200] width 6 height 6
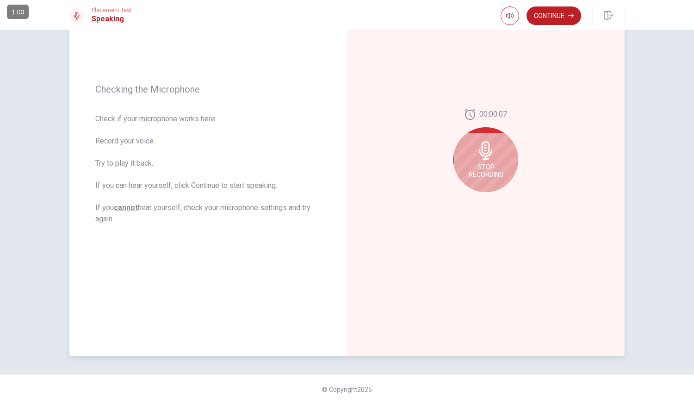
click at [489, 161] on div "Stop Recording" at bounding box center [486, 159] width 65 height 65
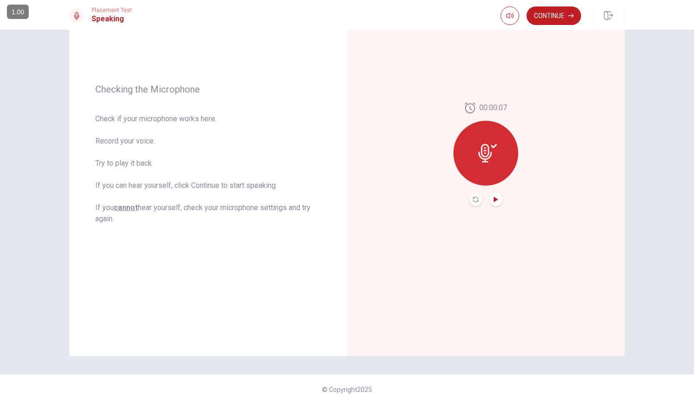
click at [494, 199] on icon "Play Audio" at bounding box center [496, 200] width 4 height 6
click at [473, 201] on icon "Record Again" at bounding box center [476, 200] width 6 height 6
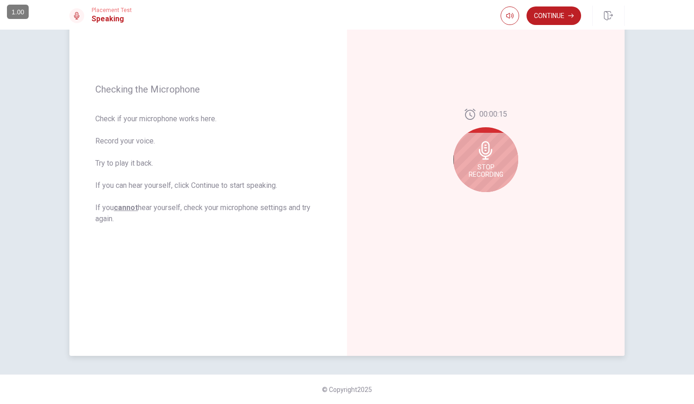
click at [481, 163] on span "Stop Recording" at bounding box center [486, 170] width 35 height 15
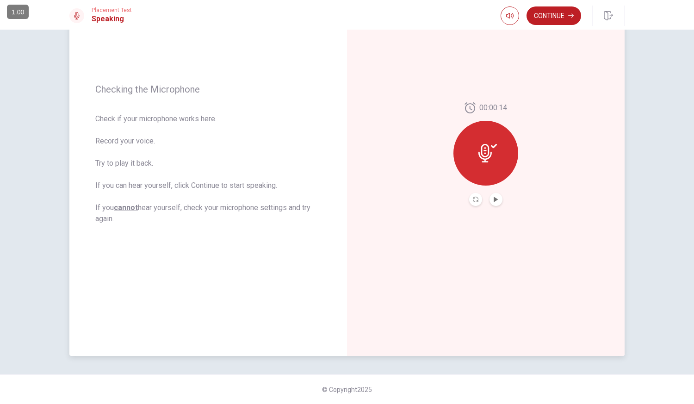
click at [486, 156] on icon at bounding box center [485, 153] width 13 height 19
click at [497, 200] on button "Play Audio" at bounding box center [496, 199] width 13 height 13
click at [474, 195] on button "Record Again" at bounding box center [475, 199] width 13 height 13
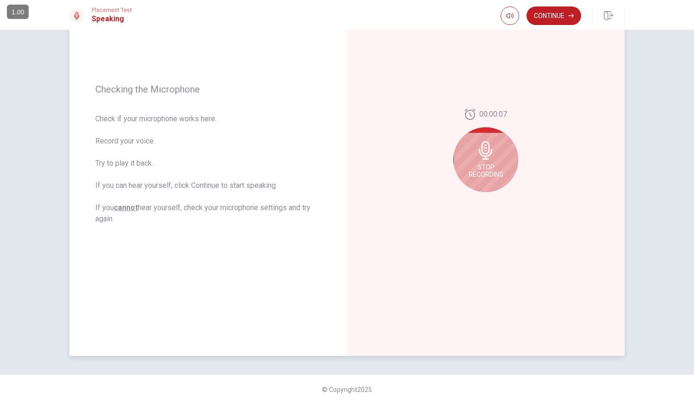
click at [484, 156] on icon at bounding box center [485, 150] width 13 height 19
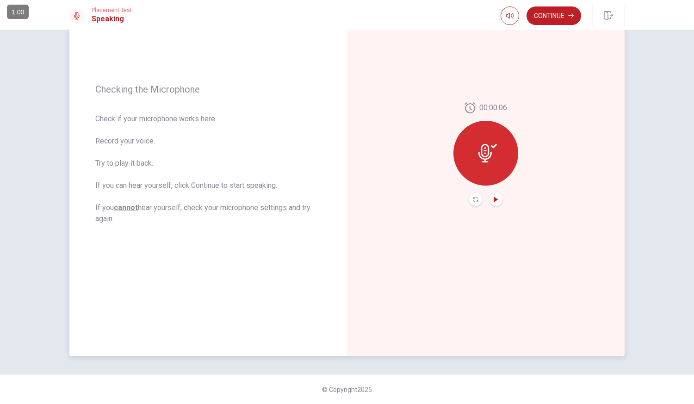
click at [494, 198] on icon "Play Audio" at bounding box center [496, 200] width 4 height 6
click at [548, 10] on button "Continue" at bounding box center [554, 15] width 55 height 19
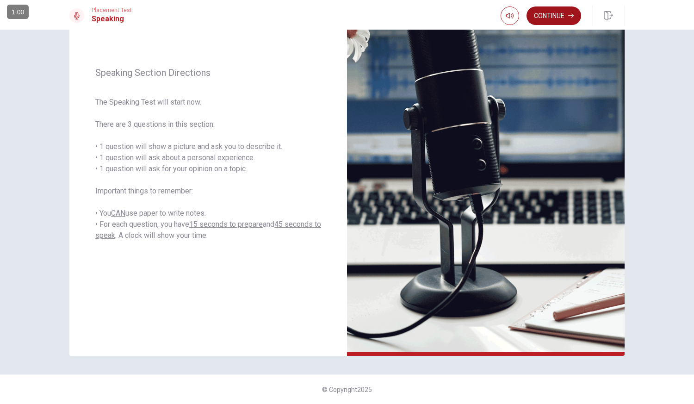
click at [550, 14] on button "Continue" at bounding box center [554, 15] width 55 height 19
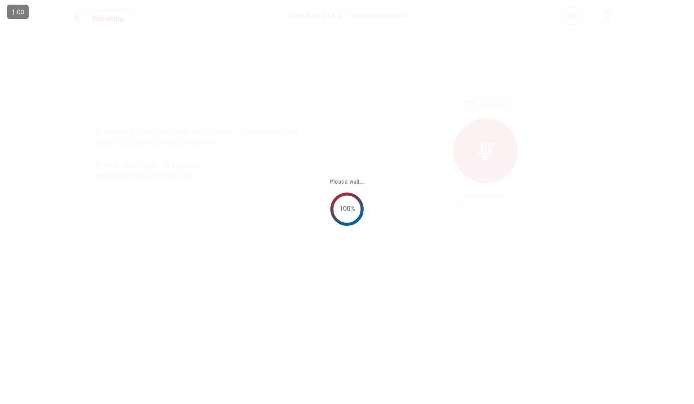
scroll to position [0, 0]
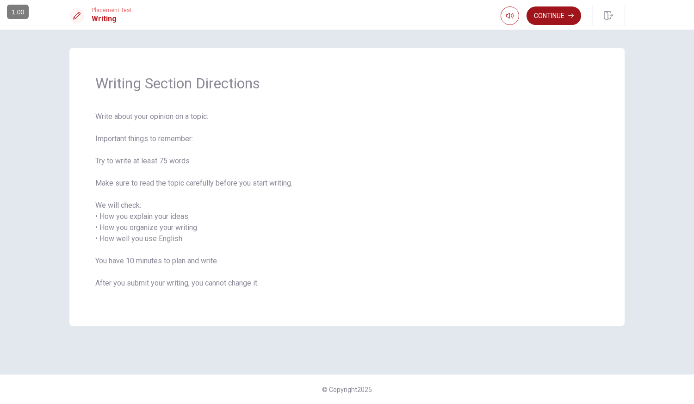
click at [550, 14] on button "Continue" at bounding box center [554, 15] width 55 height 19
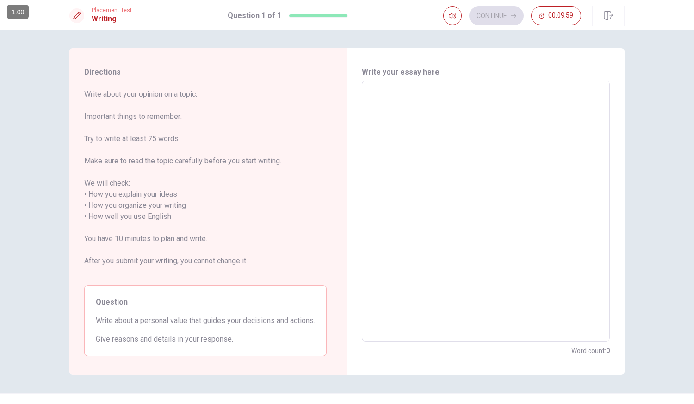
click at [420, 109] on textarea at bounding box center [485, 211] width 235 height 246
type textarea "N"
type textarea "x"
type textarea "No"
type textarea "x"
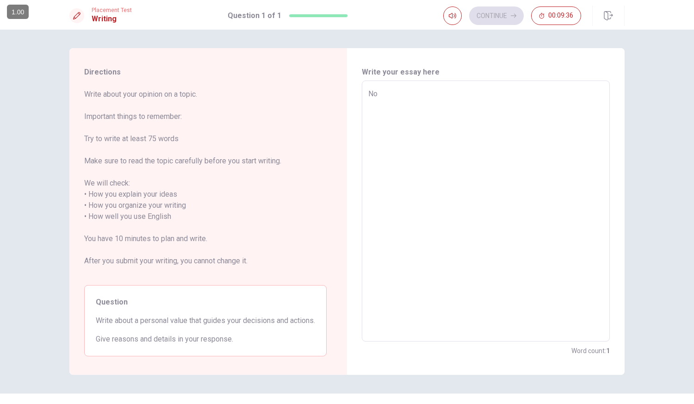
type textarea "Nor"
type textarea "x"
type textarea "Norm"
type textarea "x"
type textarea "[PERSON_NAME]"
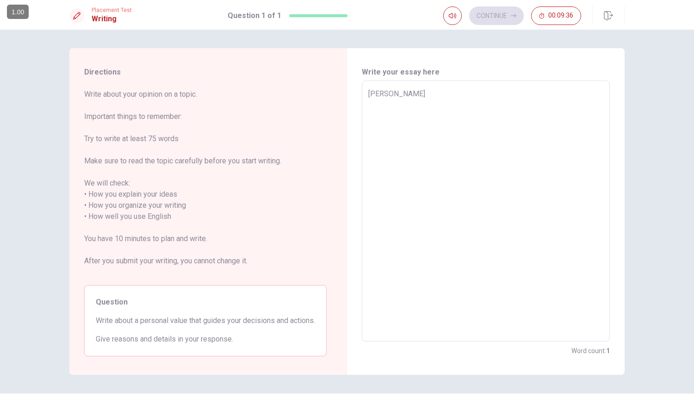
type textarea "x"
type textarea "Normal"
type textarea "x"
type textarea "Normall"
type textarea "x"
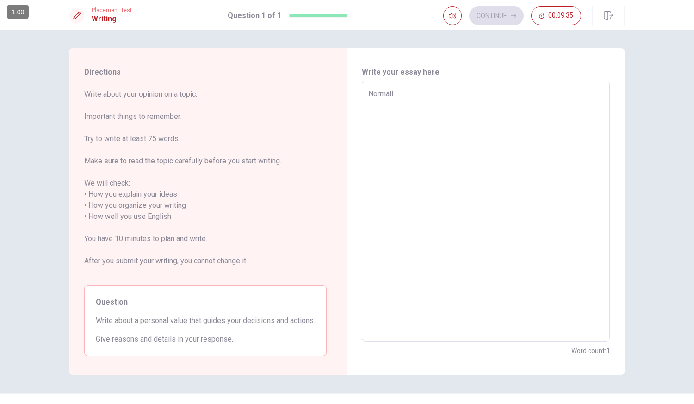
type textarea "Normally"
type textarea "x"
type textarea "Normally"
type textarea "x"
type textarea "Normally I"
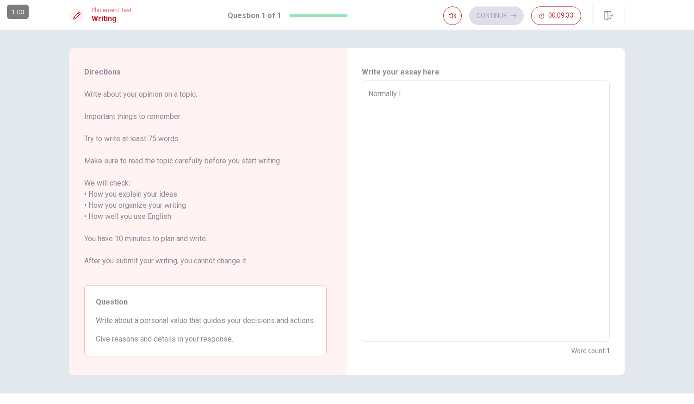
type textarea "x"
type textarea "Normally I"
type textarea "x"
type textarea "Normally I a"
type textarea "x"
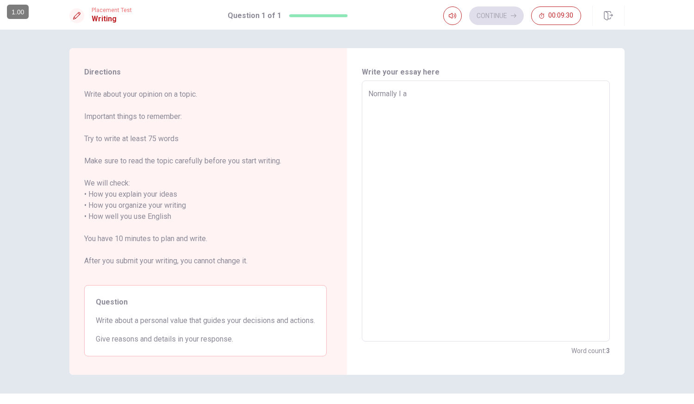
type textarea "Normally I al"
type textarea "x"
type textarea "Normally I alw"
type textarea "x"
type textarea "Normally I alwu"
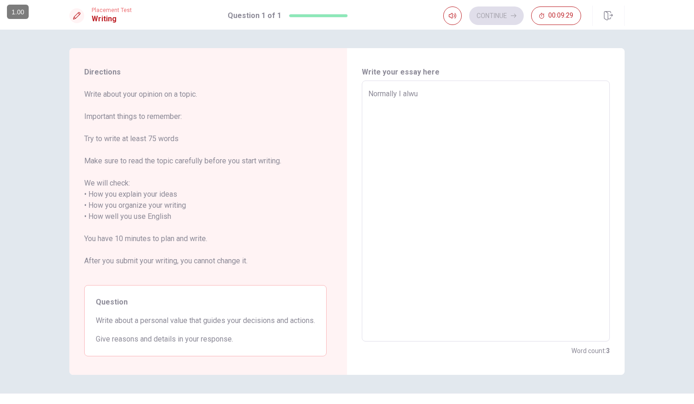
type textarea "x"
type textarea "Normally I alw"
type textarea "x"
type textarea "Normally I alwa"
type textarea "x"
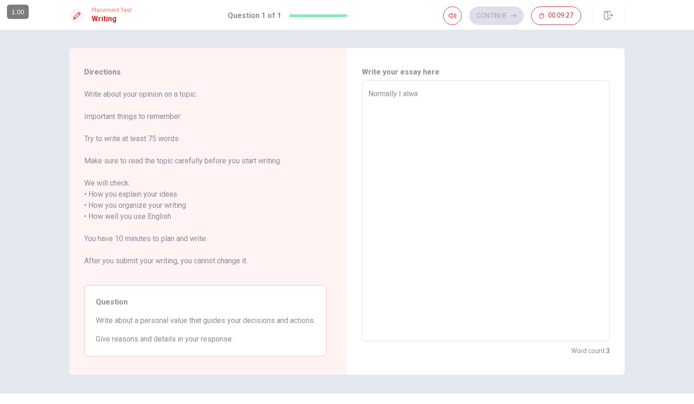
type textarea "Normally I alway"
type textarea "x"
type textarea "Normally I always"
type textarea "x"
type textarea "Normally I always"
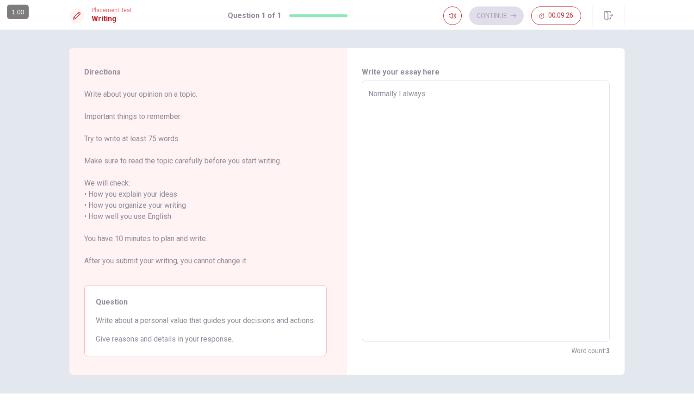
type textarea "x"
type textarea "Normally I always t"
type textarea "x"
type textarea "Normally I always ta"
type textarea "x"
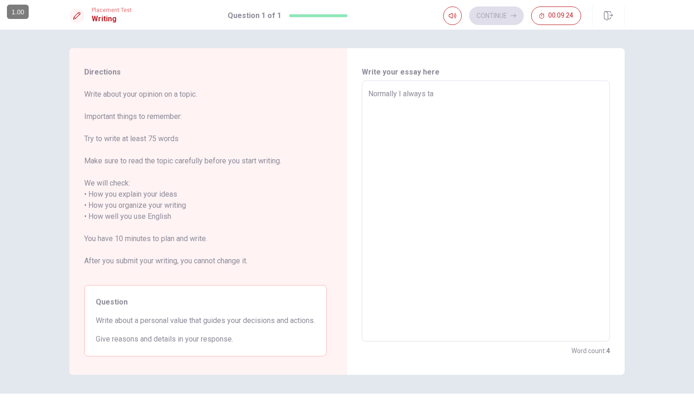
type textarea "Normally I always tal"
type textarea "x"
type textarea "Normally I always talk"
type textarea "x"
type textarea "Normally I always talk"
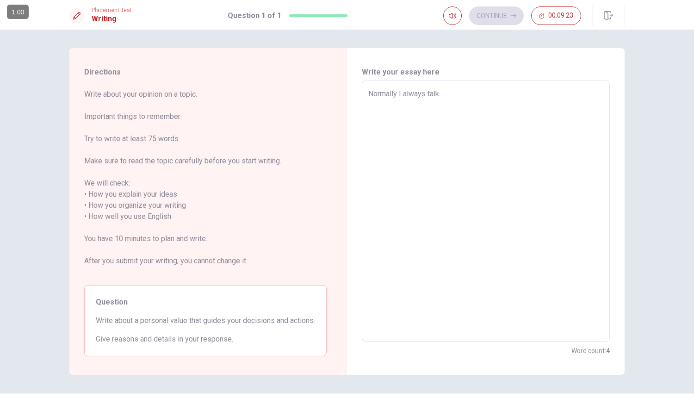
type textarea "x"
type textarea "Normally I always talk t"
type textarea "x"
type textarea "Normally I always talk to"
type textarea "x"
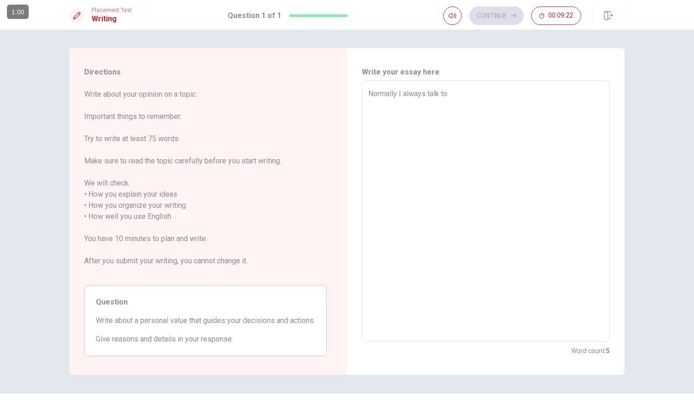
type textarea "Normally I always talk to"
type textarea "x"
type textarea "Normally I always talk to p"
type textarea "x"
type textarea "Normally I always talk to pe"
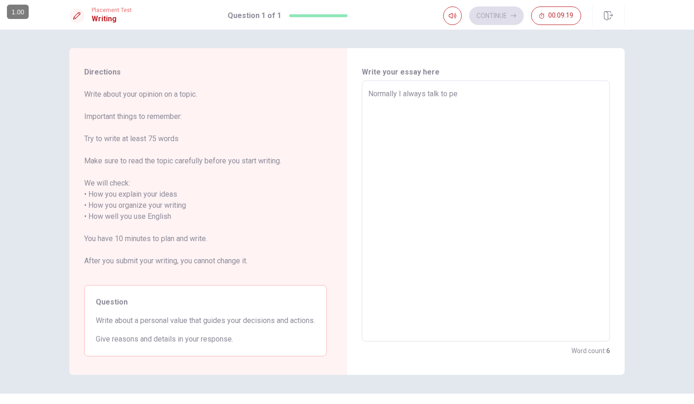
type textarea "x"
type textarea "Normally I always talk to peo"
type textarea "x"
type textarea "Normally I always talk to peop"
type textarea "x"
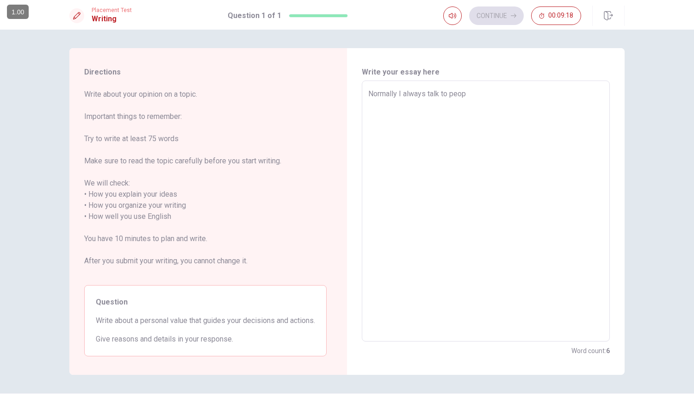
type textarea "Normally I always talk to peopl"
type textarea "x"
type textarea "Normally I always talk to people"
type textarea "x"
type textarea "Normally I always talk to people"
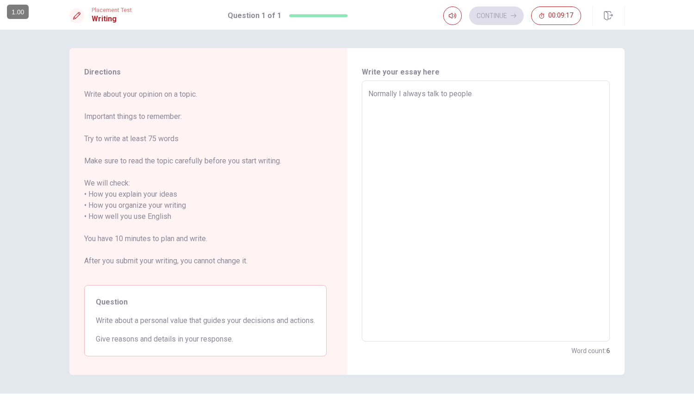
type textarea "x"
type textarea "Normally I always talk to people t"
type textarea "x"
type textarea "Normally I always talk to people th"
type textarea "x"
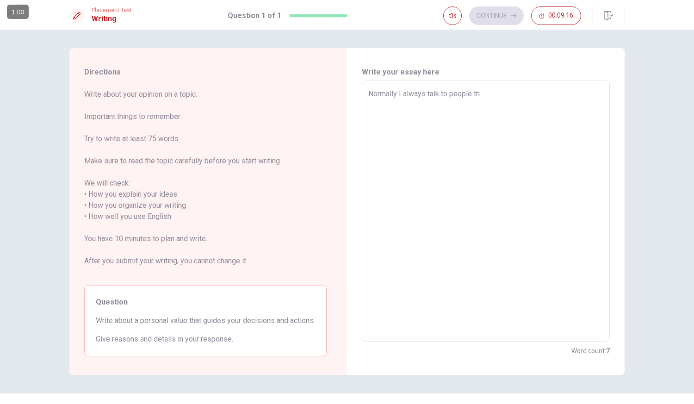
type textarea "Normally I always talk to people tha"
type textarea "x"
type textarea "Normally I always talk to people that"
type textarea "x"
type textarea "Normally I always talk to people that"
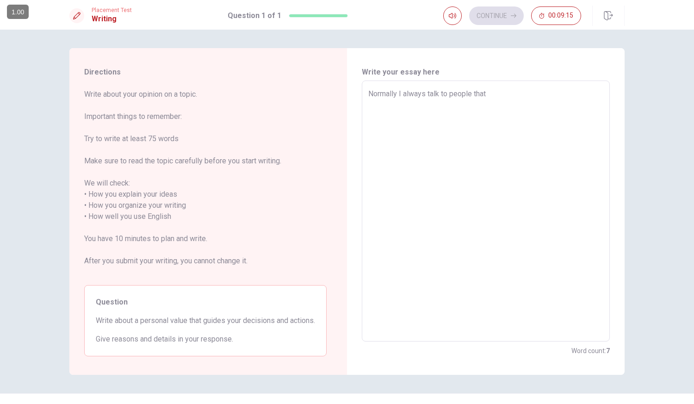
type textarea "x"
type textarea "Normally I always talk to people that a"
type textarea "x"
type textarea "Normally I always talk to people that ar"
type textarea "x"
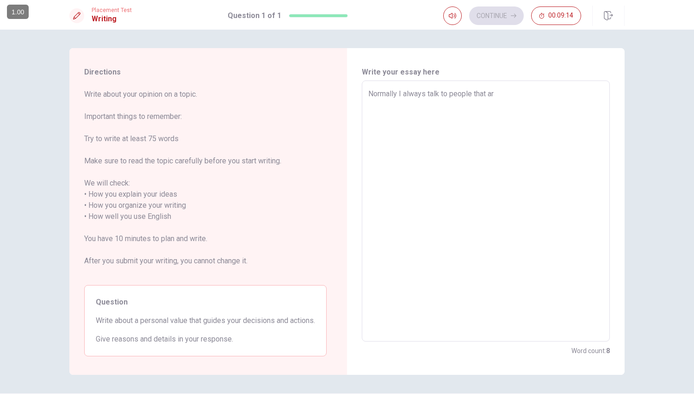
type textarea "Normally I always talk to people that are"
type textarea "x"
type textarea "Normally I always talk to people that are"
type textarea "x"
type textarea "Normally I always talk to people that are m"
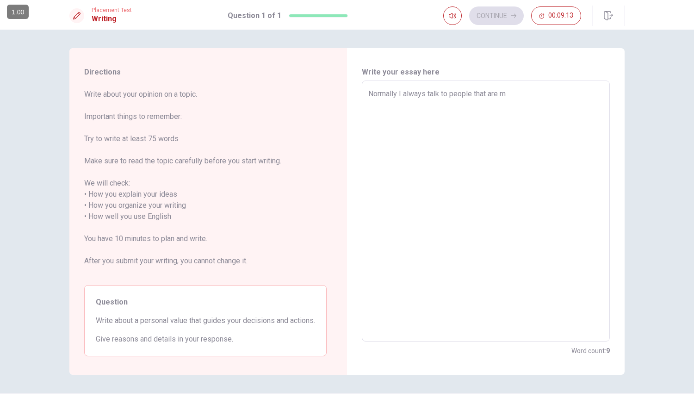
type textarea "x"
type textarea "Normally I always talk to people that are mo"
type textarea "x"
type textarea "Normally I always talk to people that are mor"
type textarea "x"
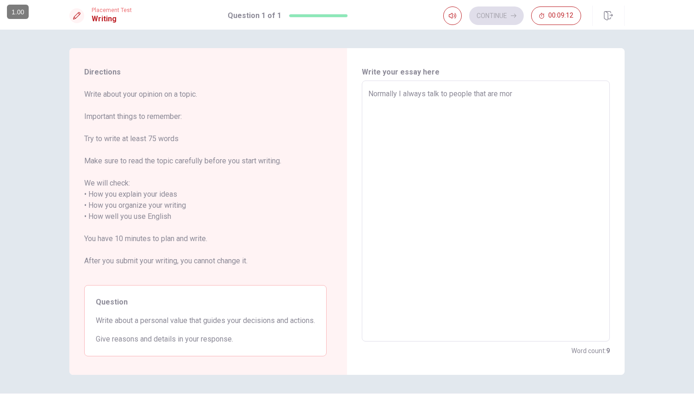
type textarea "Normally I always talk to people that are more"
type textarea "x"
type textarea "Normally I always talk to people that are more"
type textarea "x"
type textarea "Normally I always talk to people that are more w"
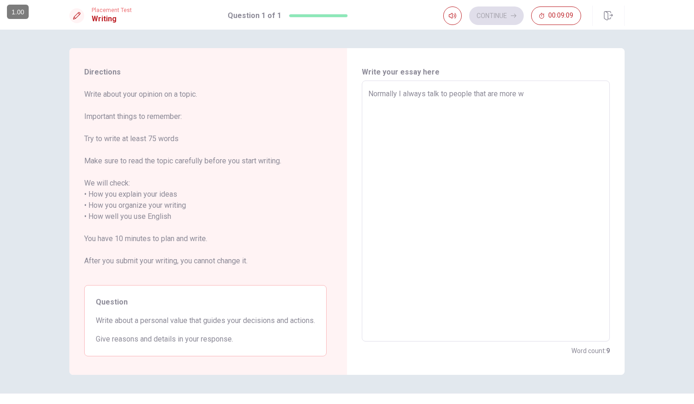
type textarea "x"
type textarea "Normally I always talk to people that are more wi"
type textarea "x"
type textarea "Normally I always talk to people that are more wis"
type textarea "x"
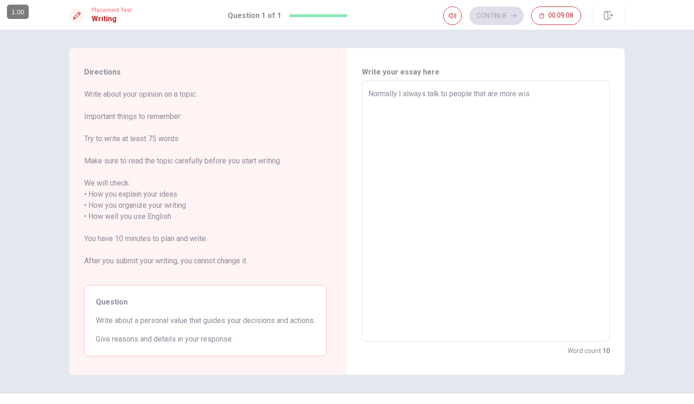
type textarea "Normally I always talk to people that are more wise"
type textarea "x"
type textarea "Normally I always talk to people that are more wise"
type textarea "x"
type textarea "Normally I always talk to people that are more wise t"
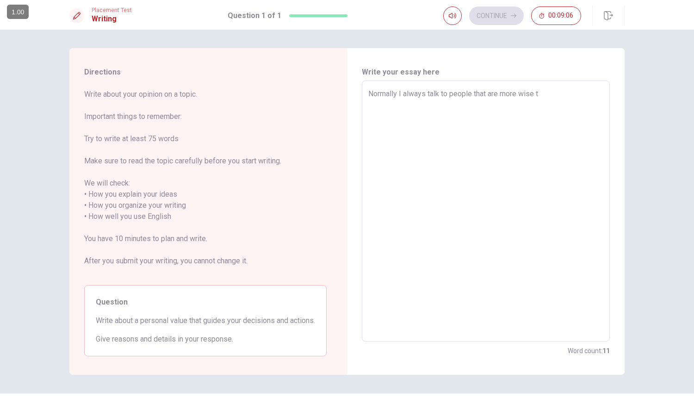
type textarea "x"
type textarea "Normally I always talk to people that are more wise th"
type textarea "x"
type textarea "Normally I always talk to people that are more wise tha"
type textarea "x"
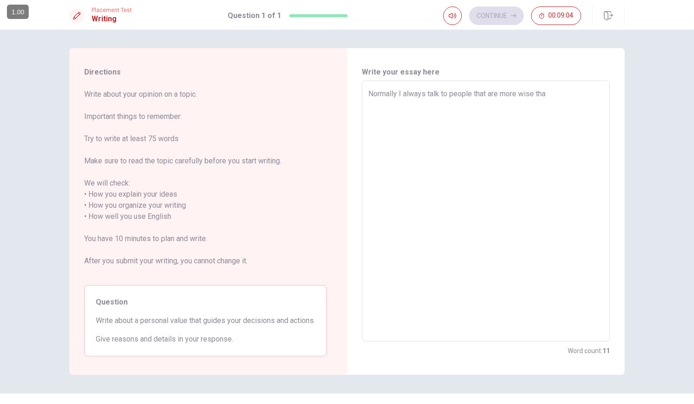
type textarea "Normally I always talk to people that are more wise than"
type textarea "x"
type textarea "Normally I always talk to people that are more wise than"
type textarea "x"
type textarea "Normally I always talk to people that are more wise than m"
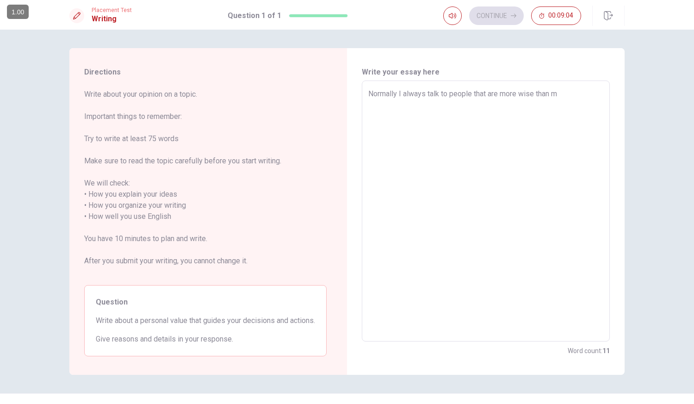
type textarea "x"
type textarea "Normally I always talk to people that are more wise than me"
type textarea "x"
type textarea "Normally I always talk to people that are more wise than me"
type textarea "x"
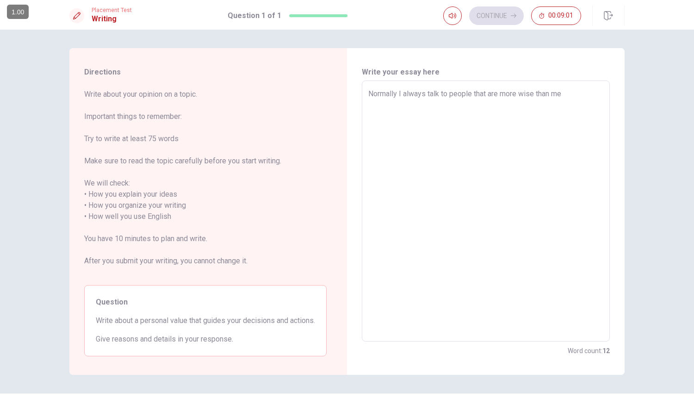
type textarea "Normally I always talk to people that are more wise than me w"
type textarea "x"
type textarea "Normally I always talk to people that are more wise than me wh"
type textarea "x"
type textarea "Normally I always talk to people that are more wise than me whw"
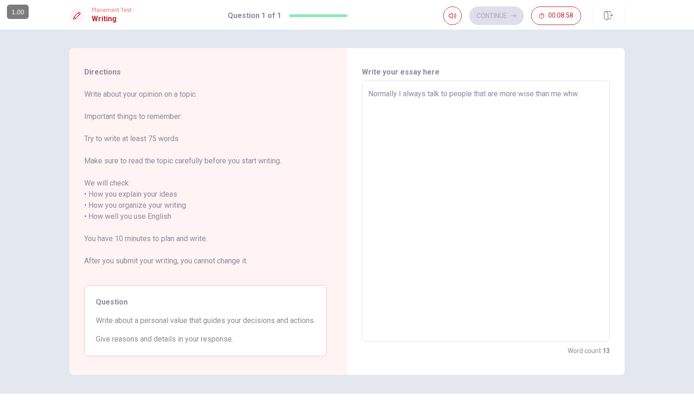
type textarea "x"
type textarea "Normally I always talk to people that are more wise than me wh"
type textarea "x"
type textarea "Normally I always talk to people that are more wise than me w"
type textarea "x"
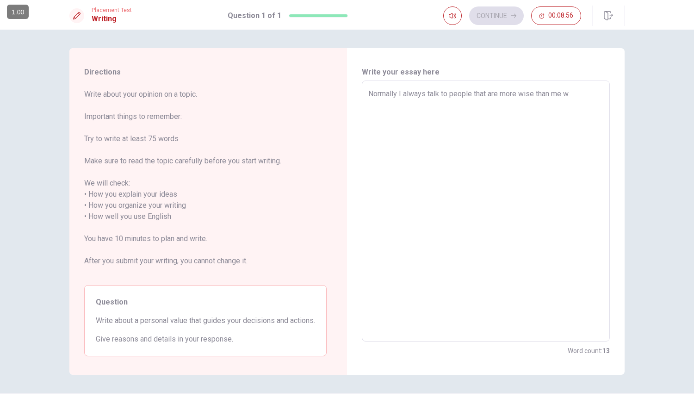
type textarea "Normally I always talk to people that are more wise than me"
type textarea "x"
type textarea "Normally I always talk to people that are more wise than me"
type textarea "x"
type textarea "Normally I always talk to people that are more wise than me."
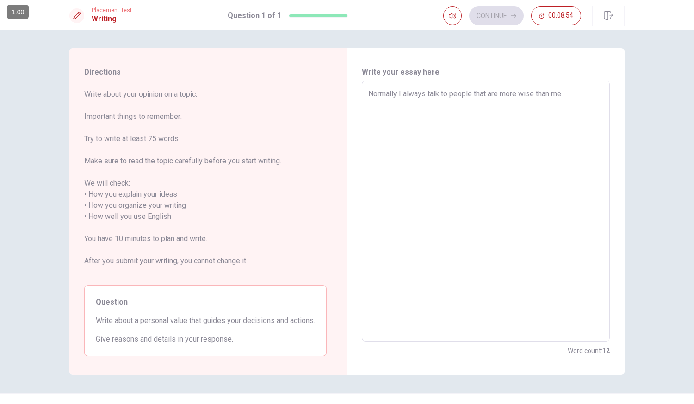
type textarea "x"
type textarea "Normally I always talk to people that are more wise than me."
type textarea "x"
type textarea "Normally I always talk to people that are more wise than me."
type textarea "x"
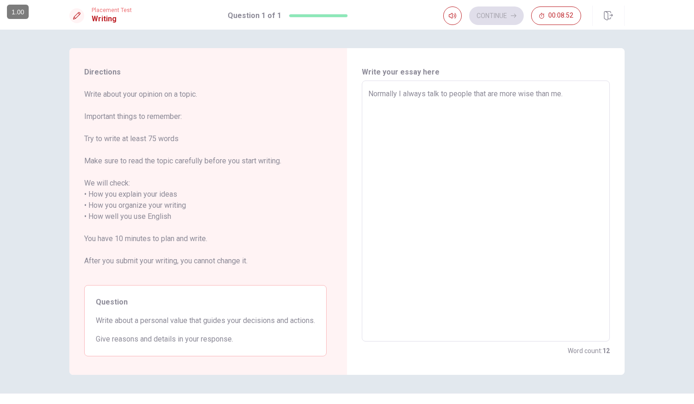
type textarea "Normally I always talk to people that are more wise than me. W"
type textarea "x"
type textarea "Normally I always talk to people that are more wise than me. Wh"
type textarea "x"
type textarea "Normally I always talk to people that are more wise than me. Whe"
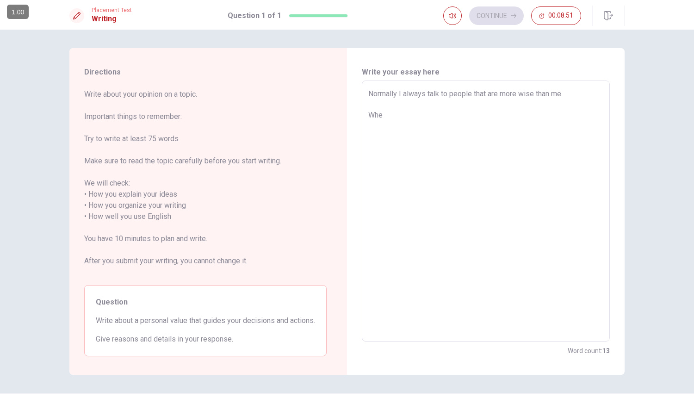
type textarea "x"
type textarea "Normally I always talk to people that are more wise than me. When"
type textarea "x"
type textarea "Normally I always talk to people that are more wise than me. When"
type textarea "x"
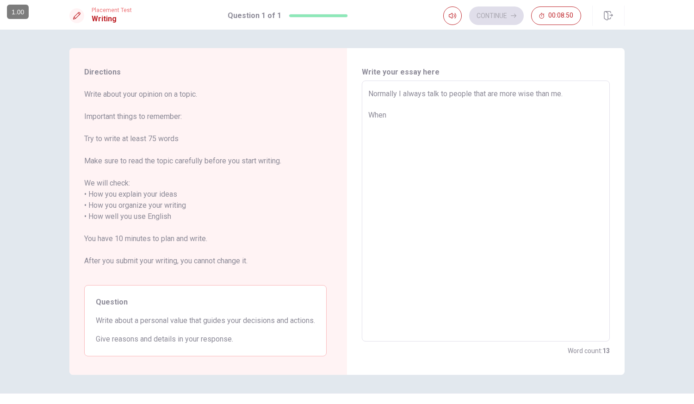
type textarea "Normally I always talk to people that are more wise than me. When I"
type textarea "x"
type textarea "Normally I always talk to people that are more wise than me. When I"
type textarea "x"
type textarea "Normally I always talk to people that are more wise than me. When I n"
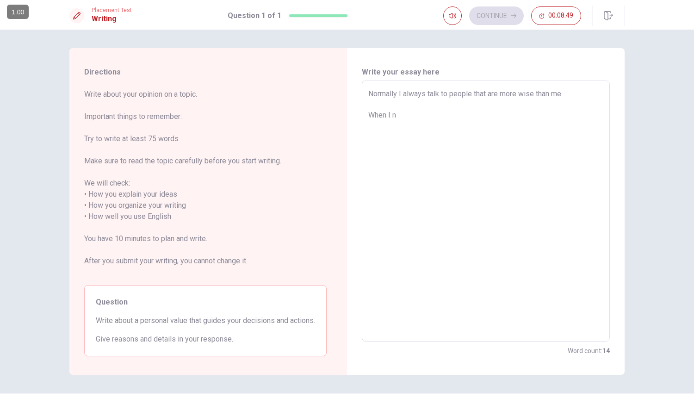
type textarea "x"
type textarea "Normally I always talk to people that are more wise than me. When I ne"
type textarea "x"
type textarea "Normally I always talk to people that are more wise than me. When I nee"
type textarea "x"
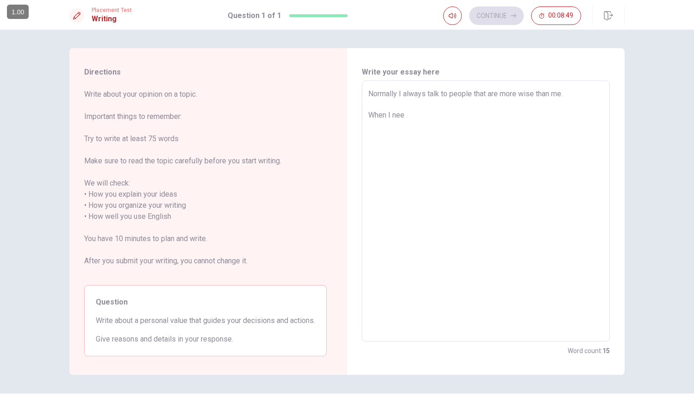
type textarea "Normally I always talk to people that are more wise than me. When I need"
type textarea "x"
type textarea "Normally I always talk to people that are more wise than me. When I need"
type textarea "x"
type textarea "Normally I always talk to people that are more wise than me. When I need s"
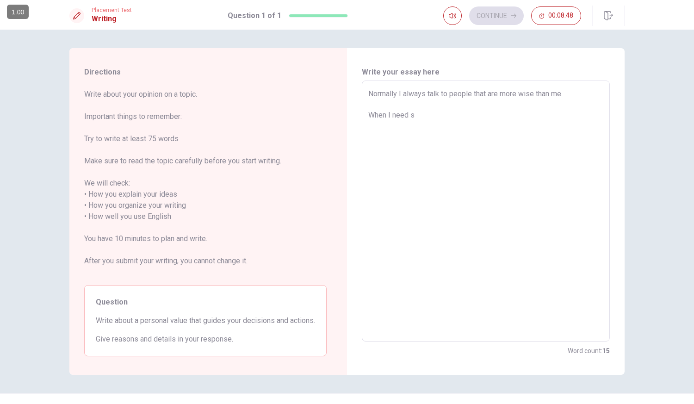
type textarea "x"
type textarea "Normally I always talk to people that are more wise than me. When I need so"
type textarea "x"
type textarea "Normally I always talk to people that are more wise than me. When I need son"
type textarea "x"
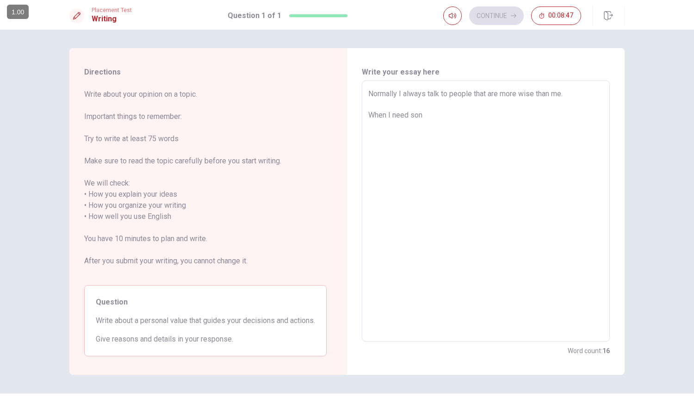
type textarea "Normally I always talk to people that are more wise than me. When I need sone"
type textarea "x"
type textarea "Normally I always talk to people that are more wise than me. When I need sone"
type textarea "x"
type textarea "Normally I always talk to people that are more wise than me. When I need sone a"
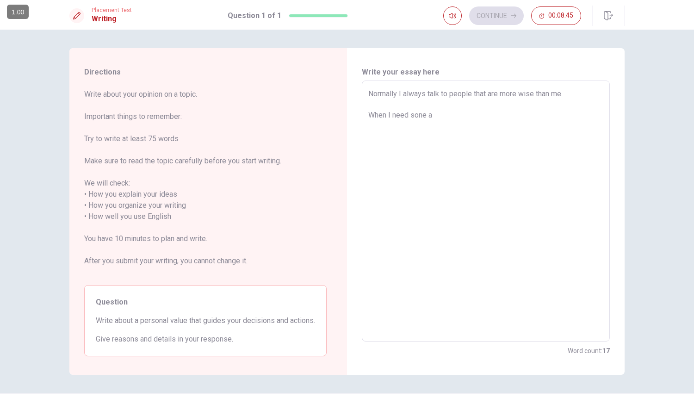
type textarea "x"
type textarea "Normally I always talk to people that are more wise than me. When I need sone ad"
type textarea "x"
type textarea "Normally I always talk to people that are more wise than me. When I need sone a…"
type textarea "x"
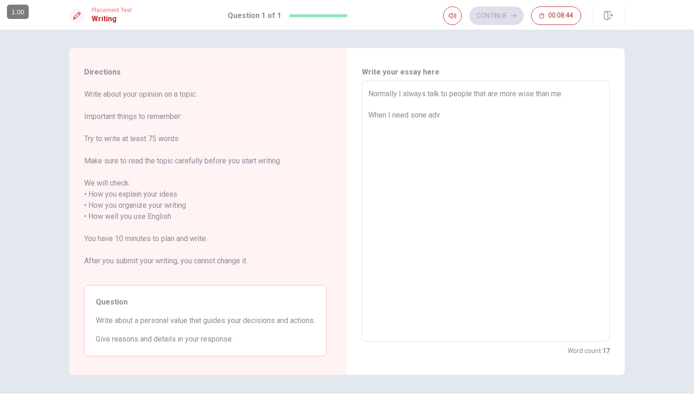
type textarea "Normally I always talk to people that are more wise than me. When I need sone a…"
type textarea "x"
type textarea "Normally I always talk to people that are more wise than me. When I need sone a…"
type textarea "x"
type textarea "Normally I always talk to people that are more wise than me. When I need sone a…"
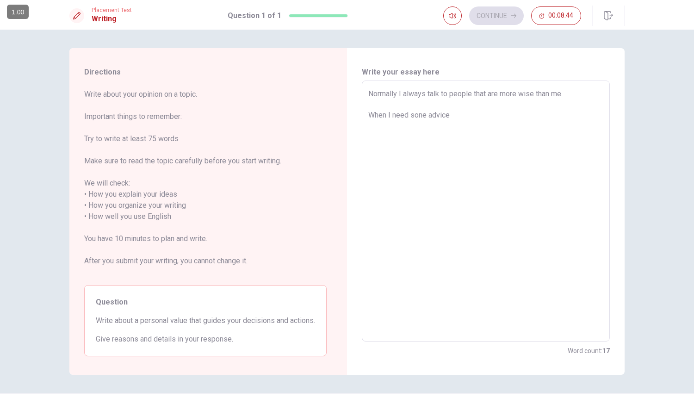
type textarea "x"
type textarea "Normally I always talk to people that are more wise than me. When I need sone a…"
type textarea "x"
type textarea "Normally I always talk to people that are more wise than me. When I need sone a…"
type textarea "x"
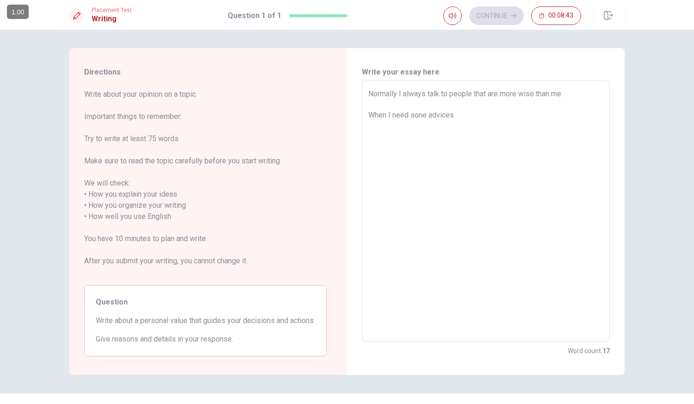
type textarea "Normally I always talk to people that are more wise than me. When I need sone a…"
type textarea "x"
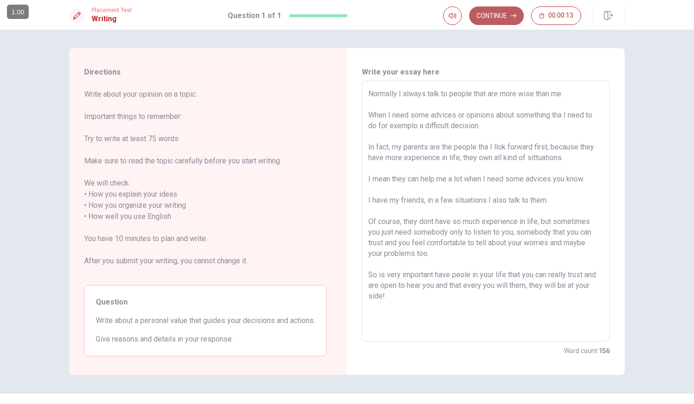
click at [488, 11] on button "Continue" at bounding box center [496, 15] width 55 height 19
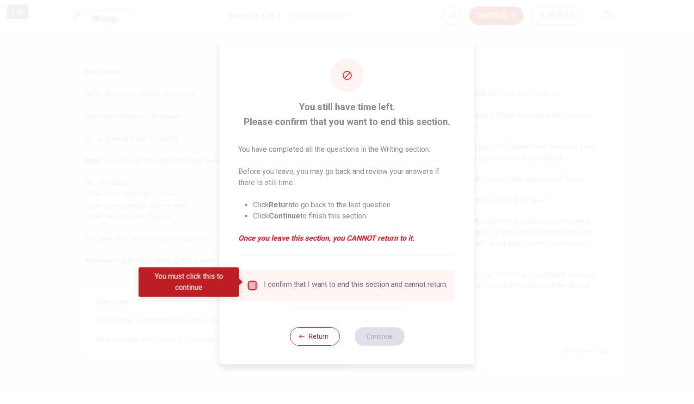
drag, startPoint x: 254, startPoint y: 281, endPoint x: 271, endPoint y: 289, distance: 19.3
click at [255, 281] on input "You must click this to continue" at bounding box center [252, 285] width 11 height 11
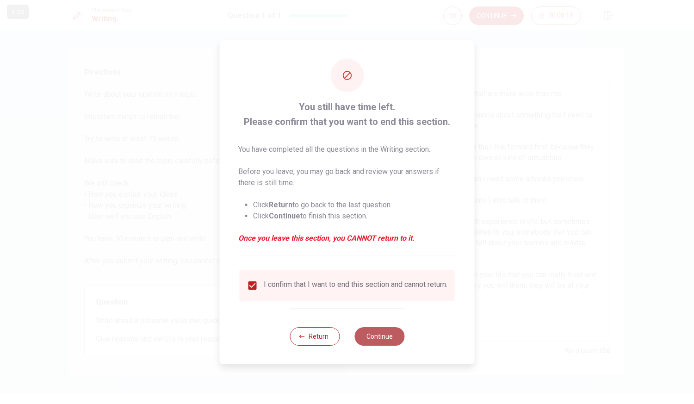
click at [379, 336] on button "Continue" at bounding box center [380, 336] width 50 height 19
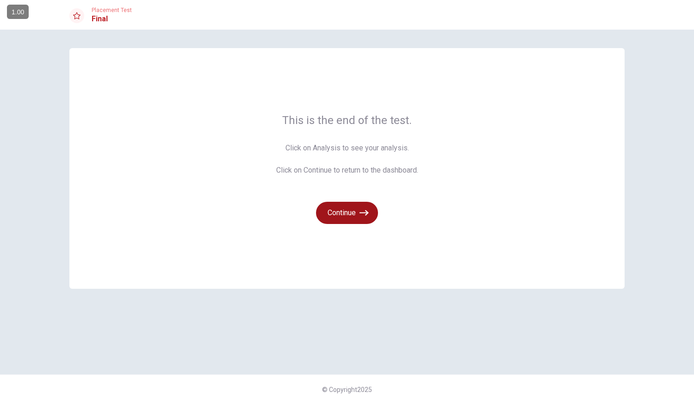
click at [351, 209] on button "Continue" at bounding box center [347, 213] width 62 height 22
